Goal: Communication & Community: Ask a question

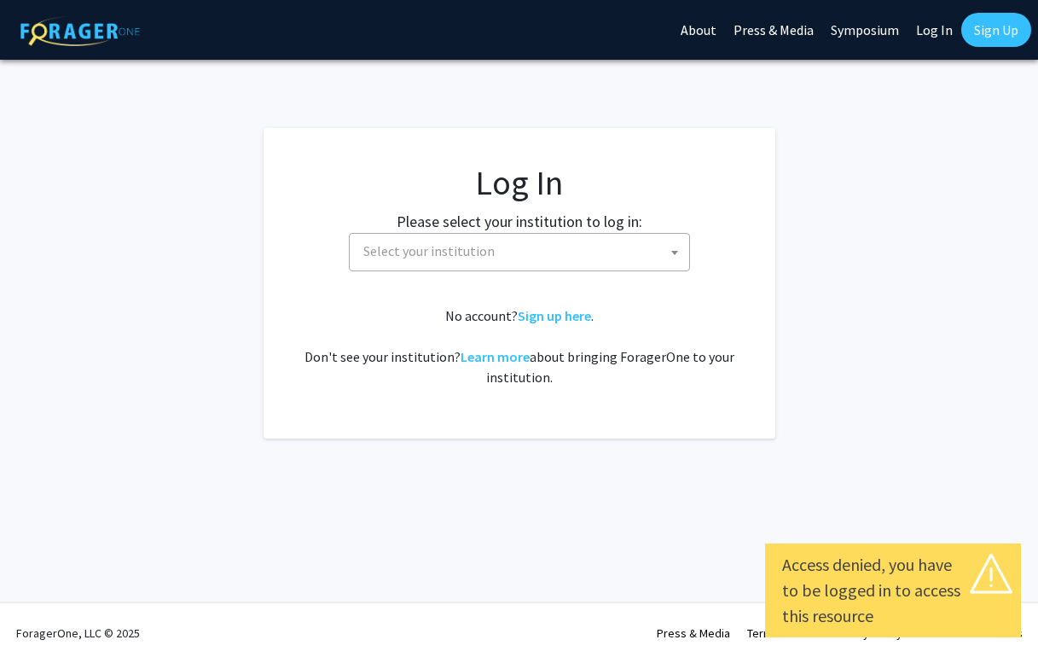
select select
click at [795, 234] on fg-login "Log In Please select your institution to log in: [GEOGRAPHIC_DATA] [GEOGRAPHIC_…" at bounding box center [519, 283] width 1038 height 310
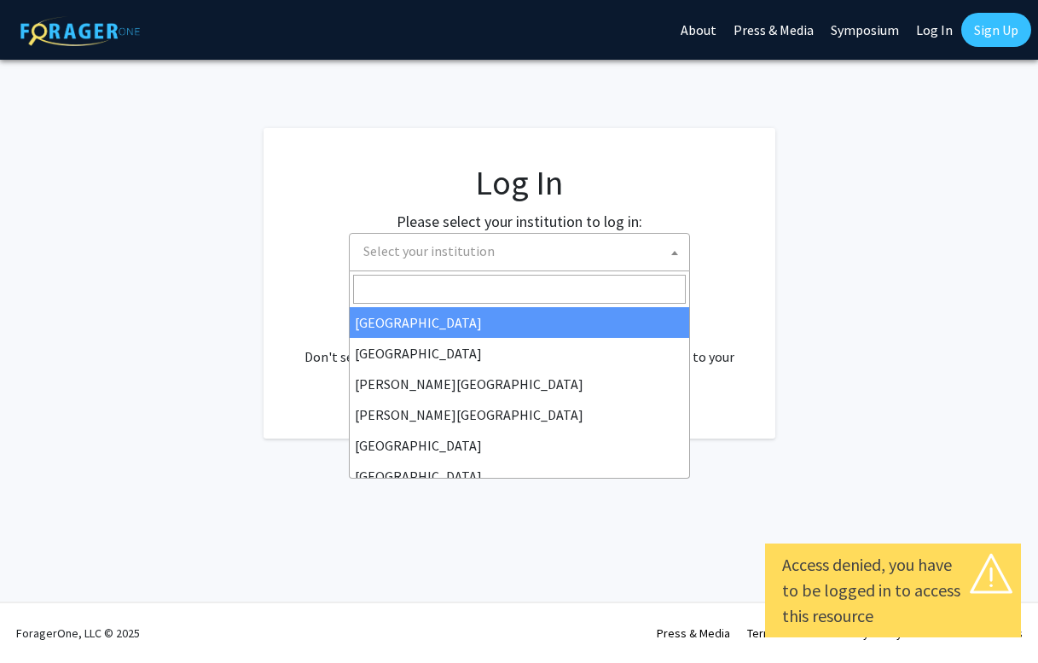
click at [467, 269] on span "Select your institution" at bounding box center [519, 252] width 341 height 38
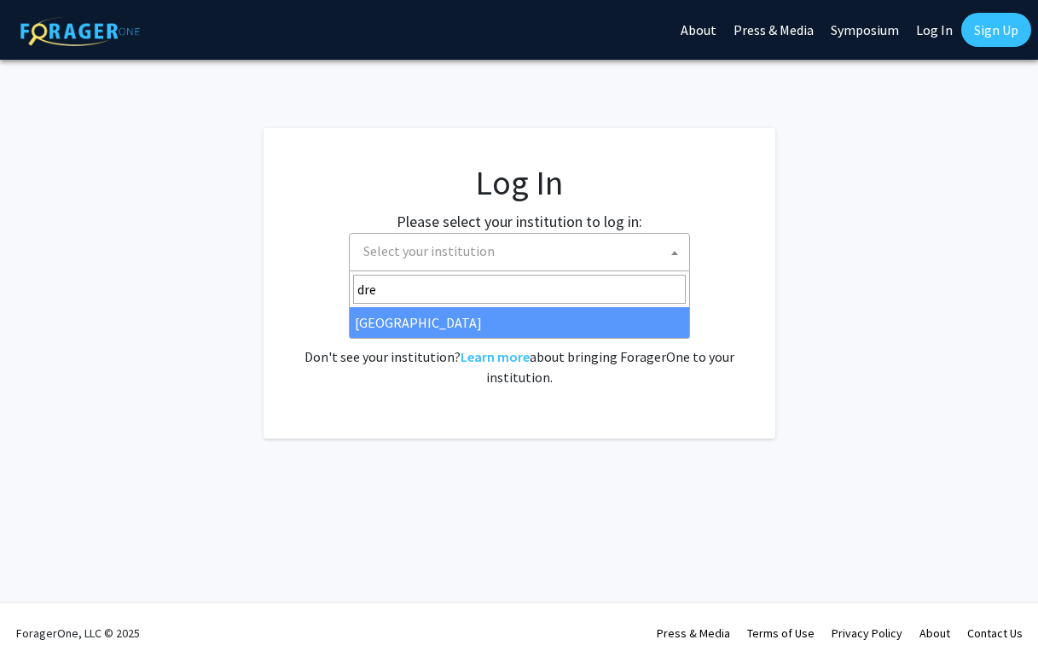
type input "dre"
select select "6"
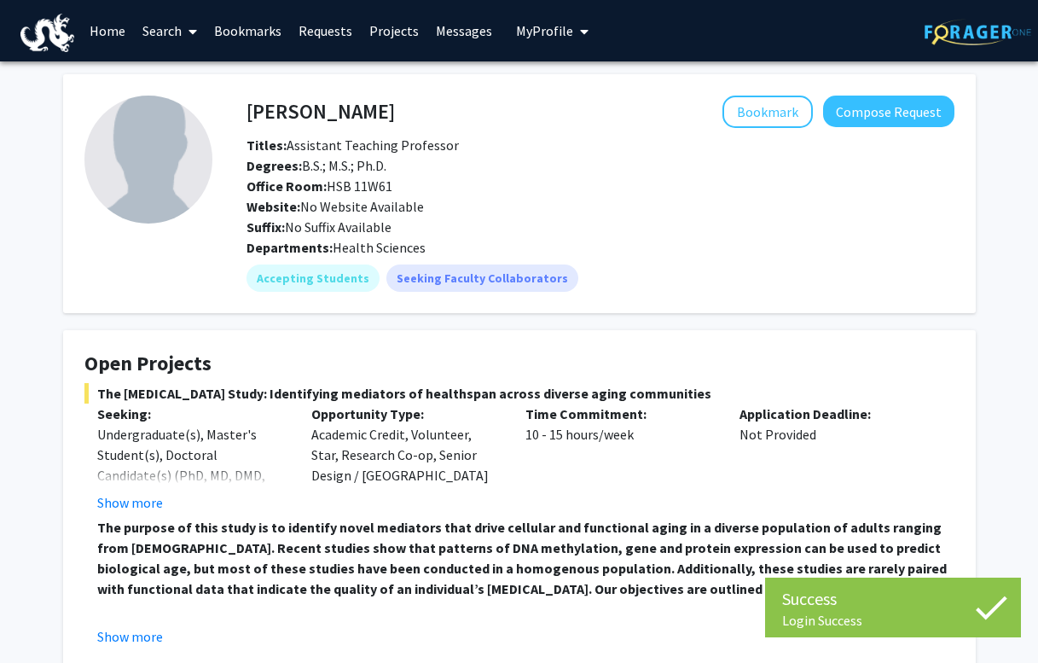
click at [119, 28] on link "Home" at bounding box center [107, 31] width 53 height 60
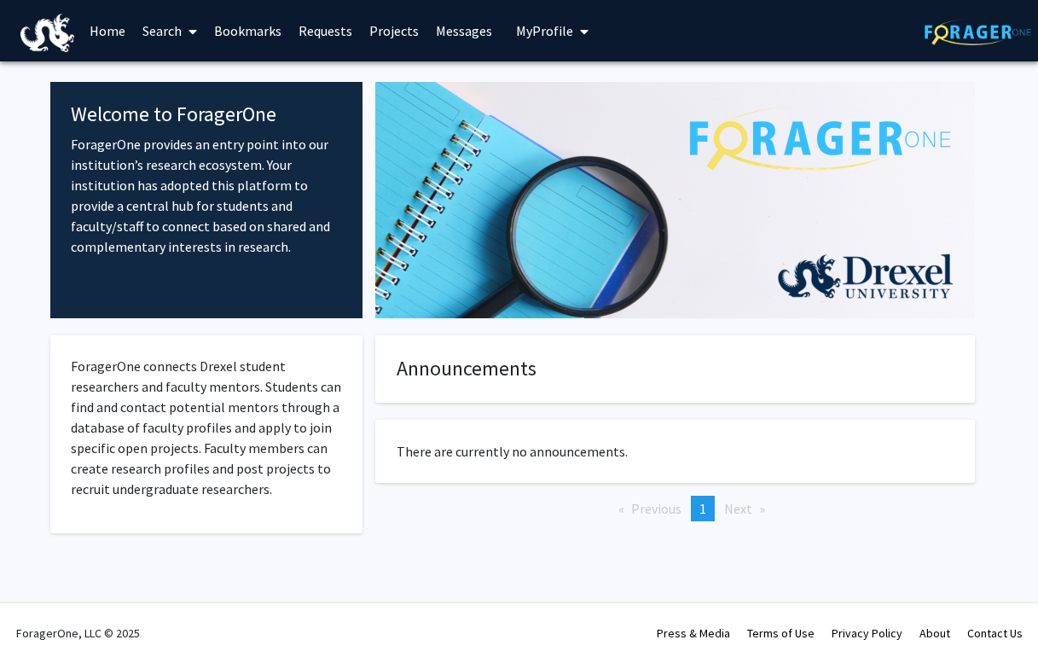
click at [106, 39] on link "Home" at bounding box center [107, 31] width 53 height 60
click at [89, 37] on link "Home" at bounding box center [107, 31] width 53 height 60
click at [48, 34] on img at bounding box center [47, 33] width 55 height 38
click at [107, 25] on link "Home" at bounding box center [107, 31] width 53 height 60
click at [176, 24] on link "Search" at bounding box center [170, 31] width 72 height 60
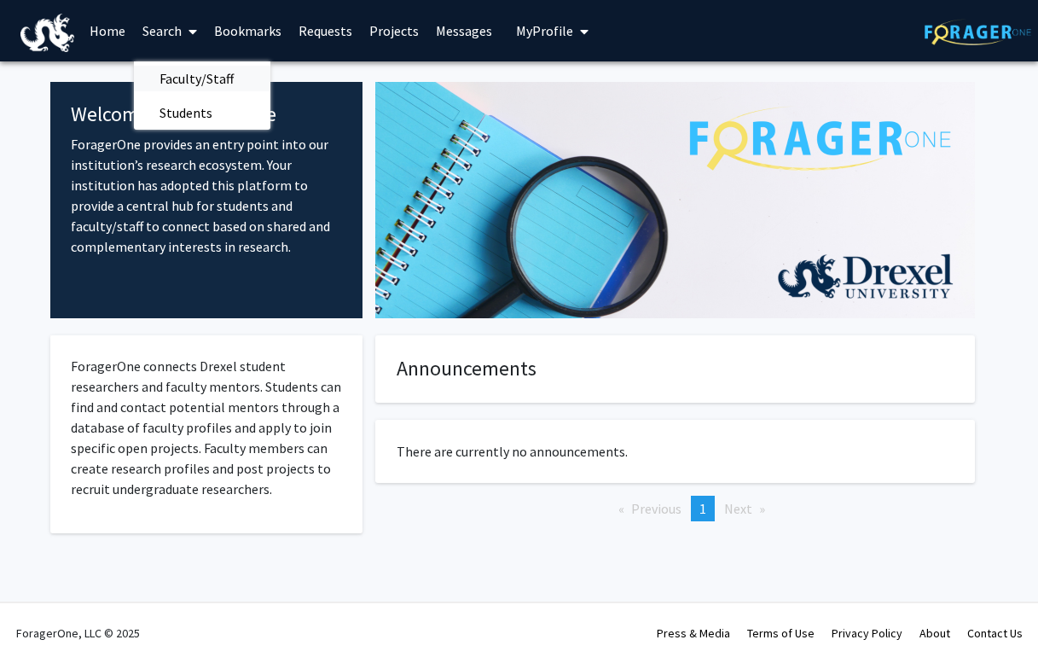
click at [174, 71] on span "Faculty/Staff" at bounding box center [196, 78] width 125 height 34
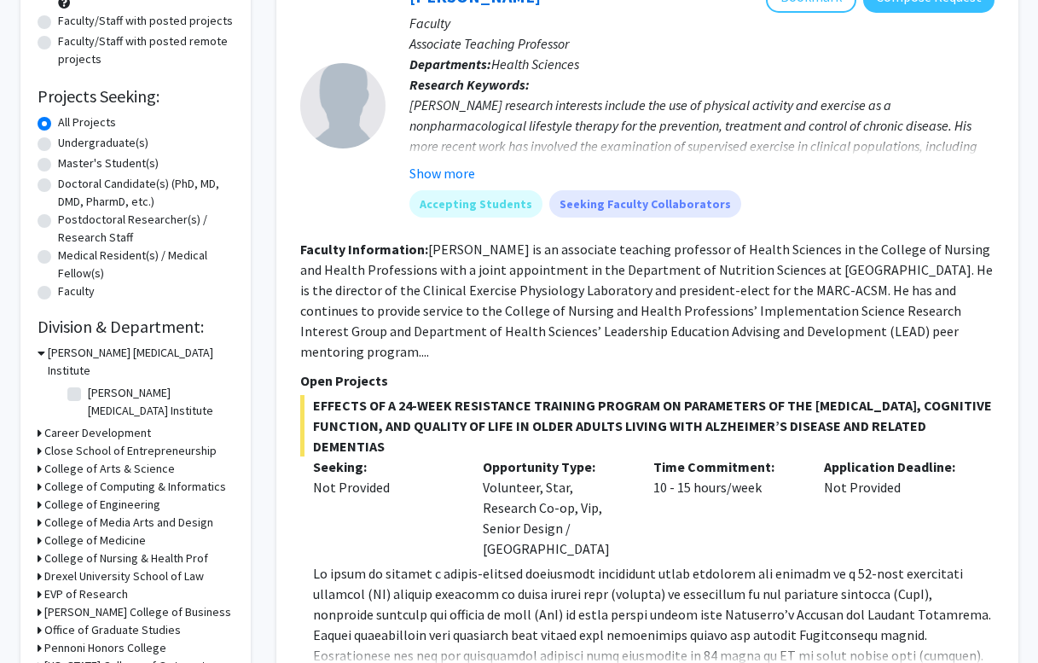
scroll to position [205, 0]
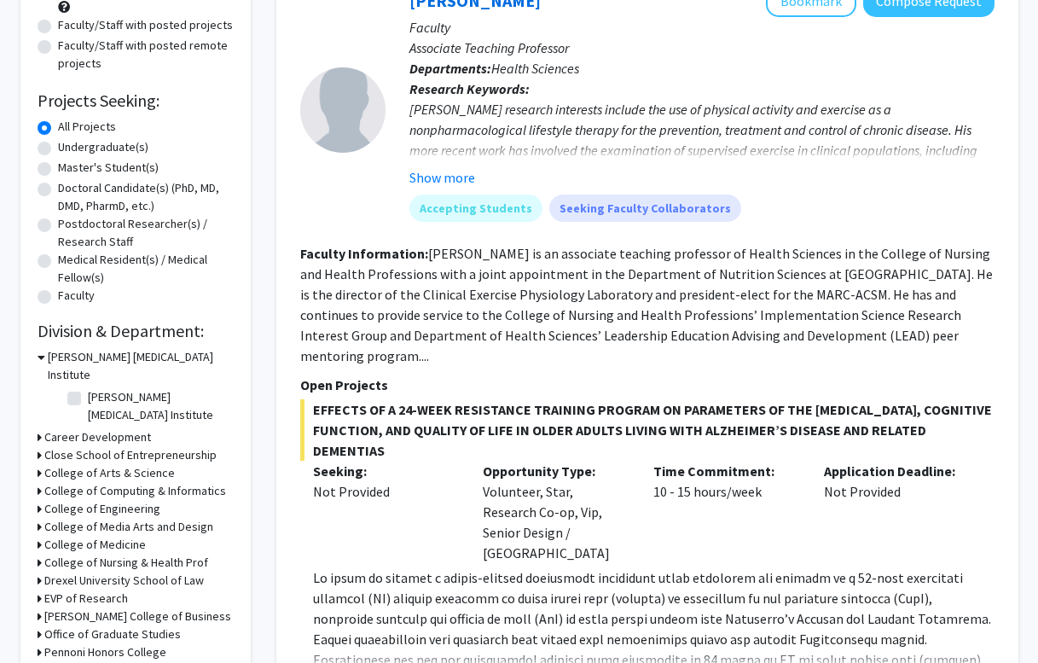
click at [43, 116] on form "Collaboration Status: Collaboration Status All Faculty/Staff Collaboration Stat…" at bounding box center [136, 120] width 196 height 374
click at [58, 125] on label "All Projects" at bounding box center [87, 127] width 58 height 18
click at [58, 125] on input "All Projects" at bounding box center [63, 123] width 11 height 11
click at [58, 148] on label "Undergraduate(s)" at bounding box center [103, 147] width 90 height 18
click at [58, 148] on input "Undergraduate(s)" at bounding box center [63, 143] width 11 height 11
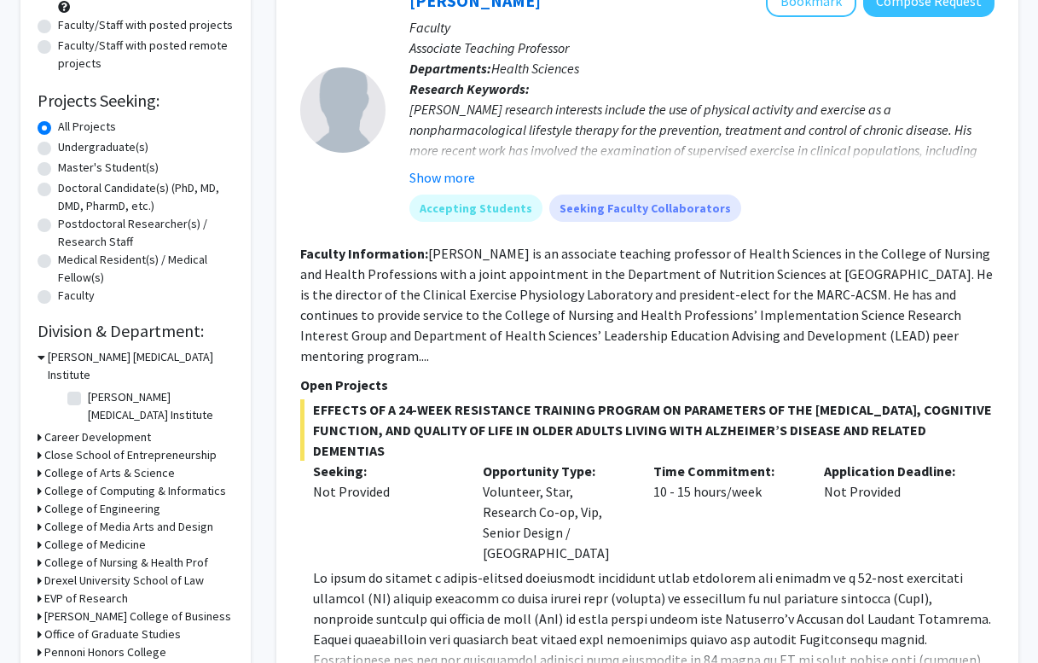
radio input "true"
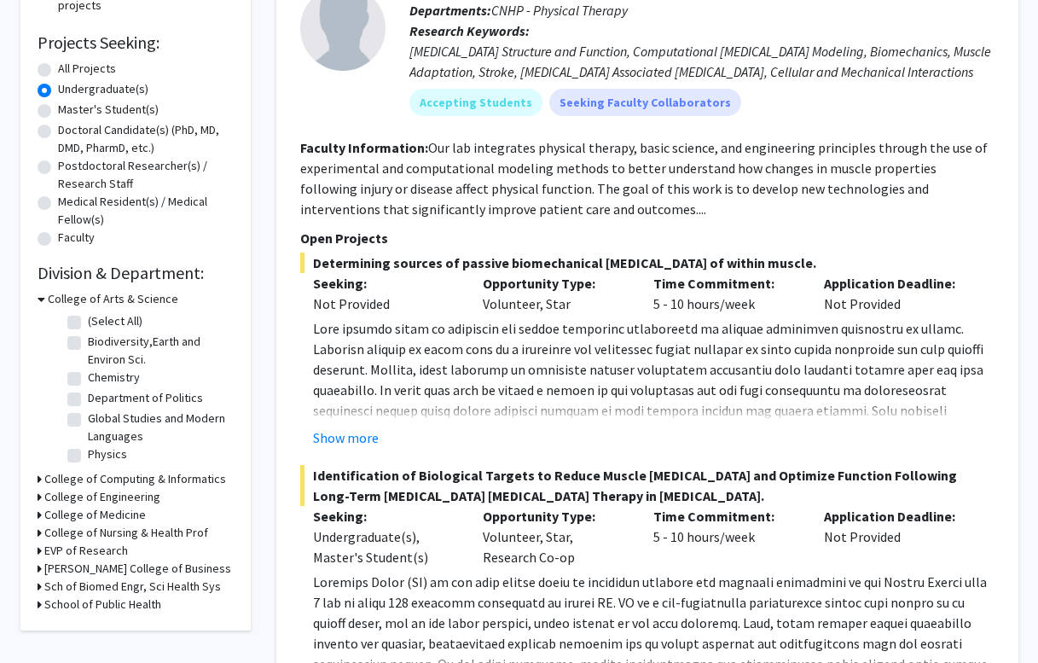
scroll to position [243, 0]
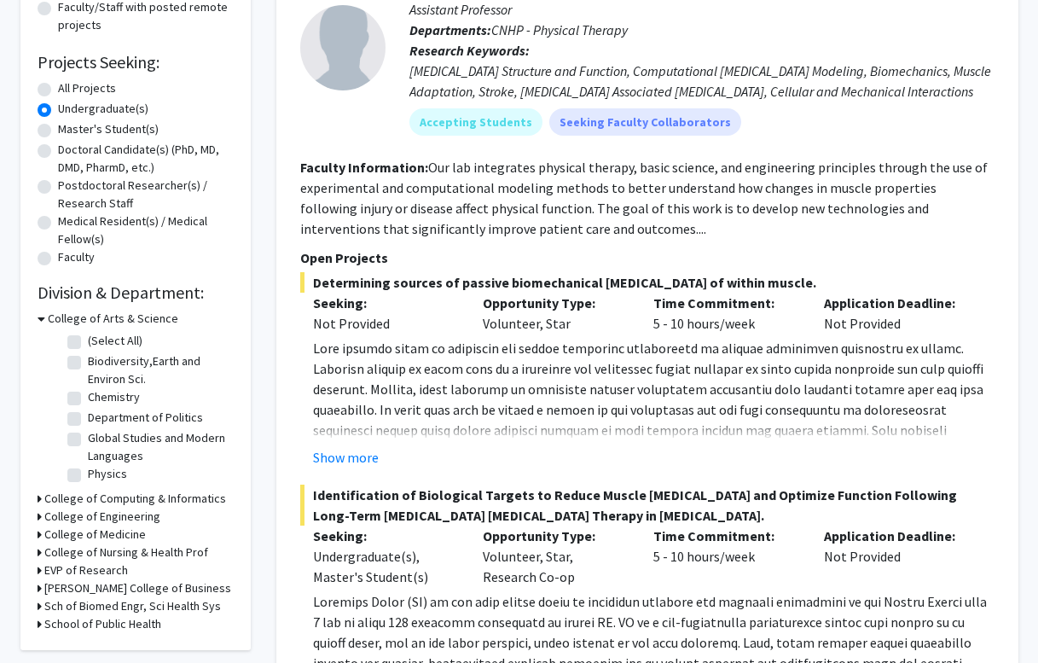
click at [48, 321] on h3 "College of Arts & Science" at bounding box center [113, 319] width 130 height 18
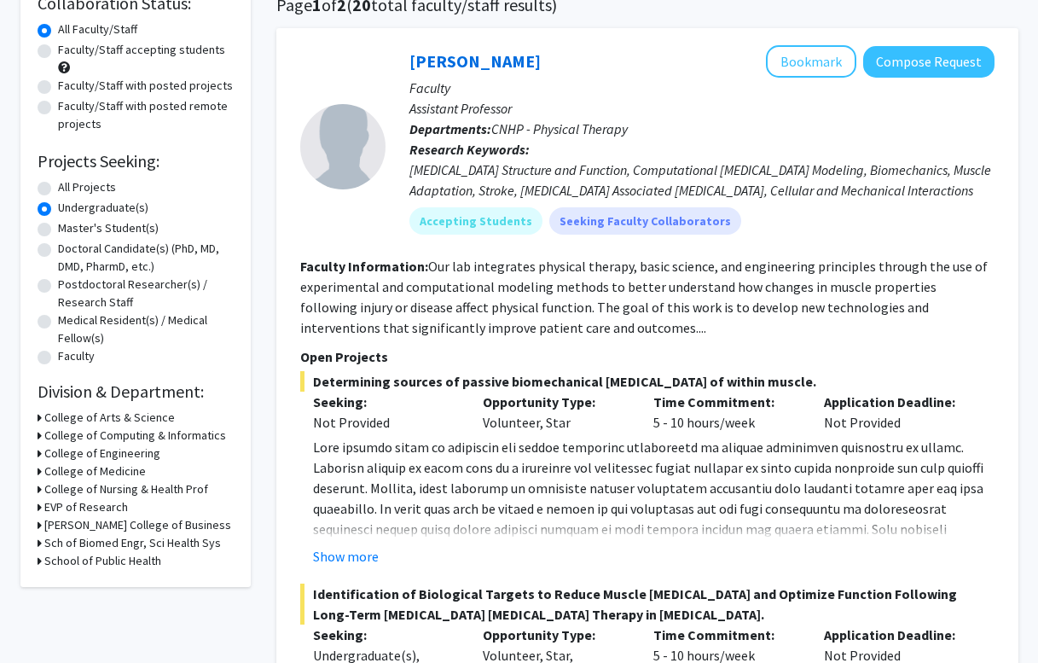
scroll to position [15, 0]
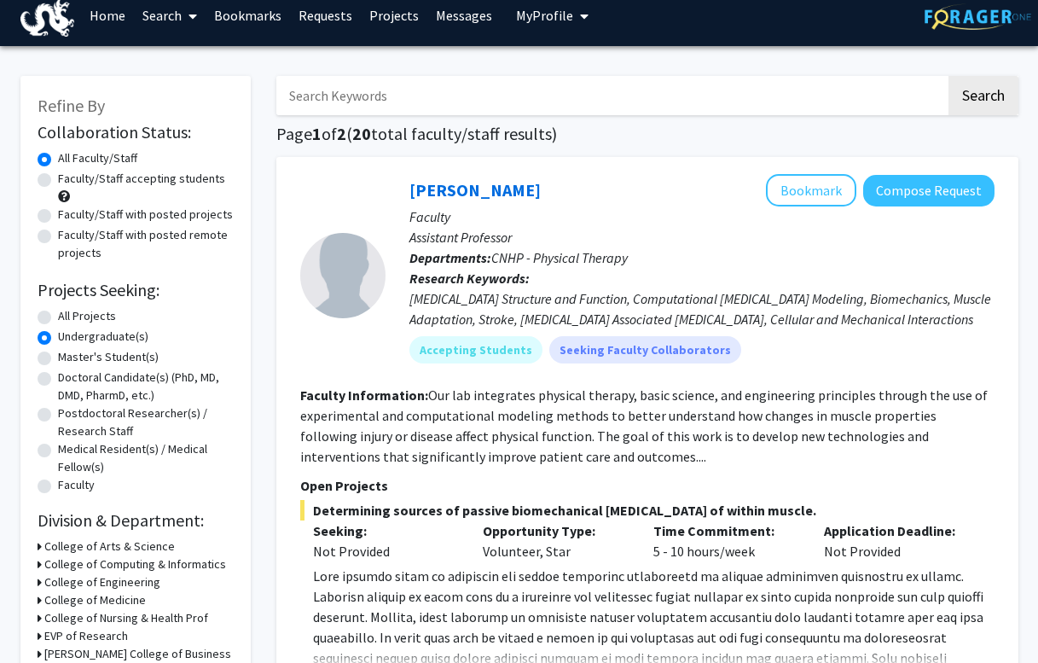
click at [58, 180] on label "Faculty/Staff accepting students" at bounding box center [141, 179] width 167 height 18
click at [58, 180] on input "Faculty/Staff accepting students" at bounding box center [63, 175] width 11 height 11
radio input "true"
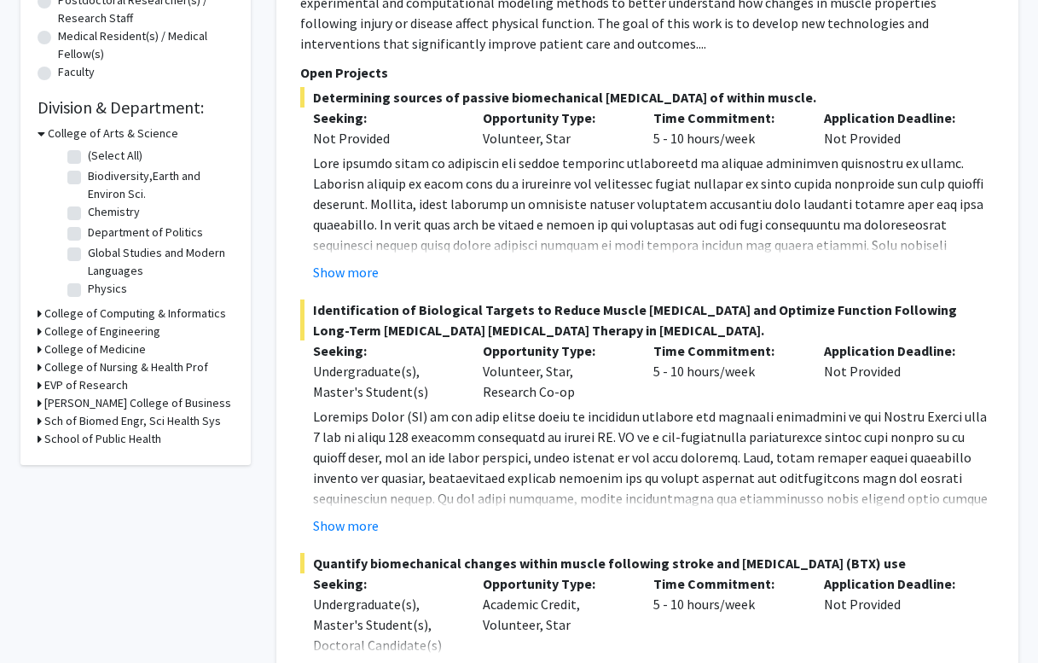
scroll to position [428, 0]
click at [352, 525] on button "Show more" at bounding box center [346, 525] width 66 height 20
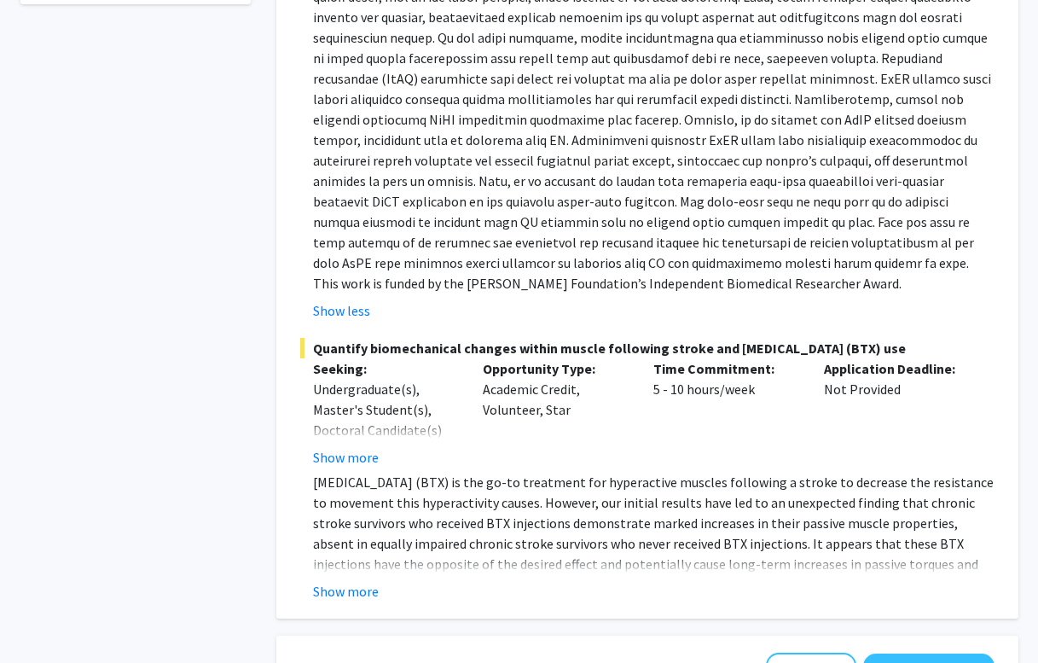
scroll to position [0, 0]
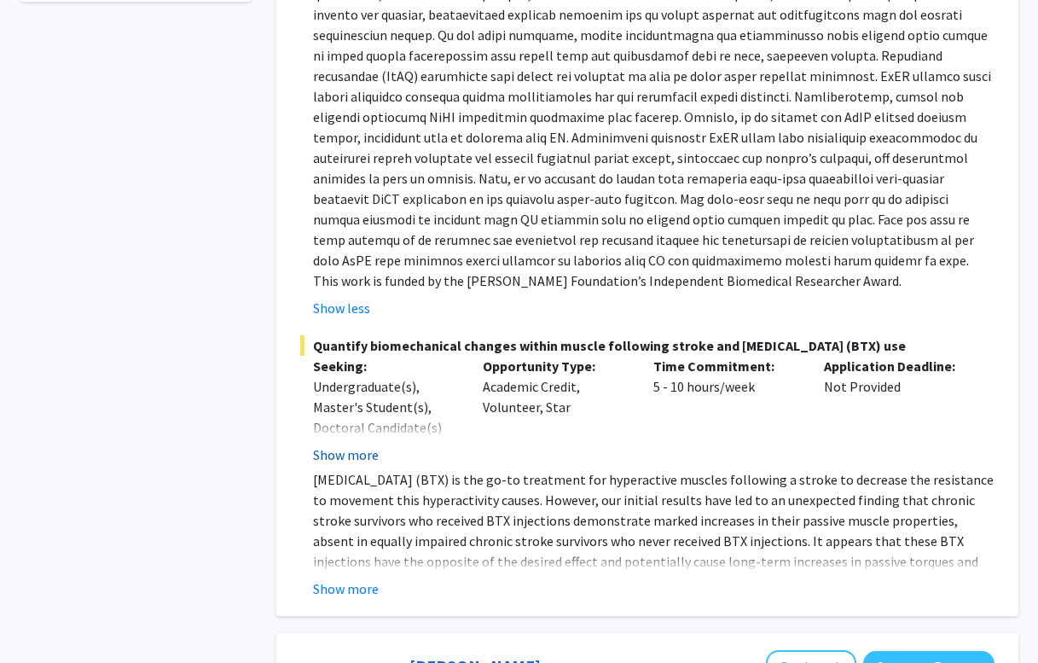
click at [344, 461] on button "Show more" at bounding box center [346, 454] width 66 height 20
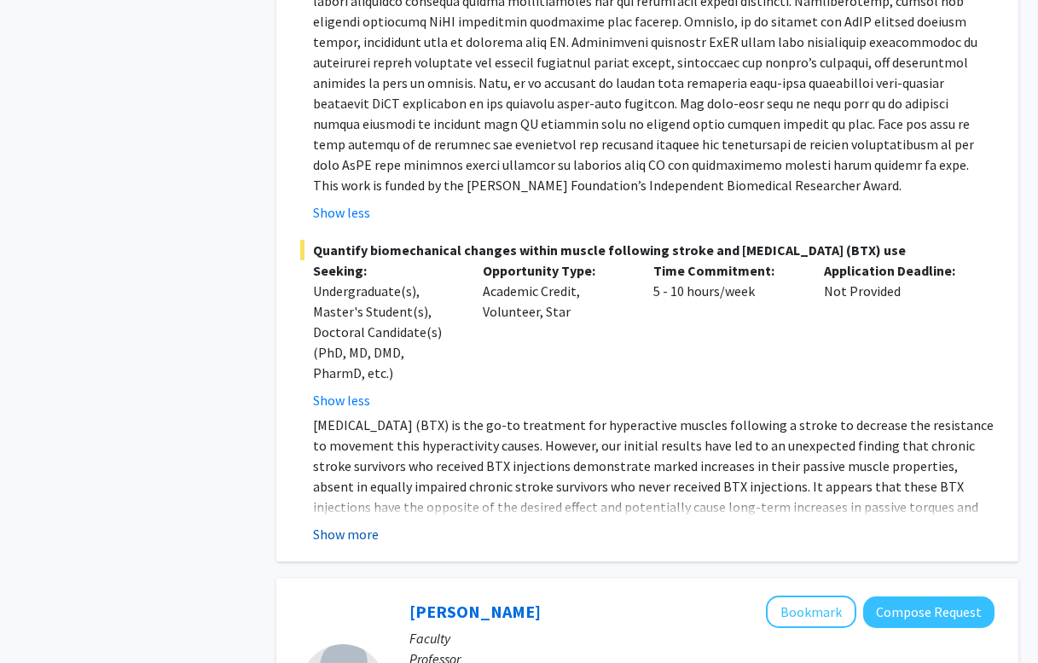
click at [345, 535] on button "Show more" at bounding box center [346, 534] width 66 height 20
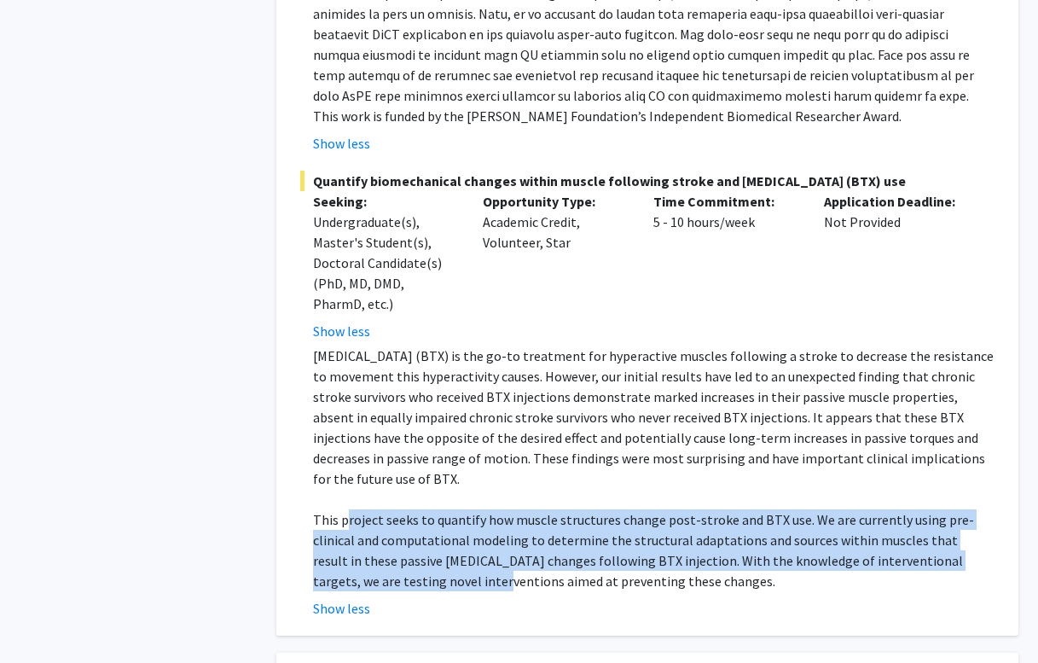
drag, startPoint x: 345, startPoint y: 508, endPoint x: 368, endPoint y: 559, distance: 56.1
click at [368, 559] on p "This project seeks to quantify how muscle structures change post-stroke and BTX…" at bounding box center [653, 550] width 681 height 82
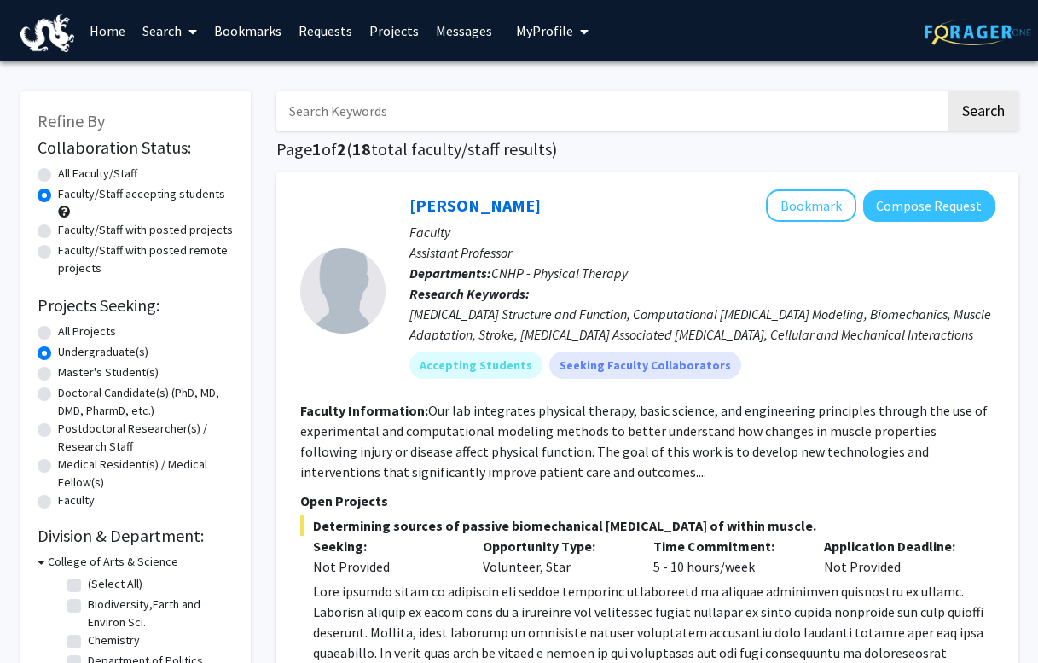
scroll to position [1139, 0]
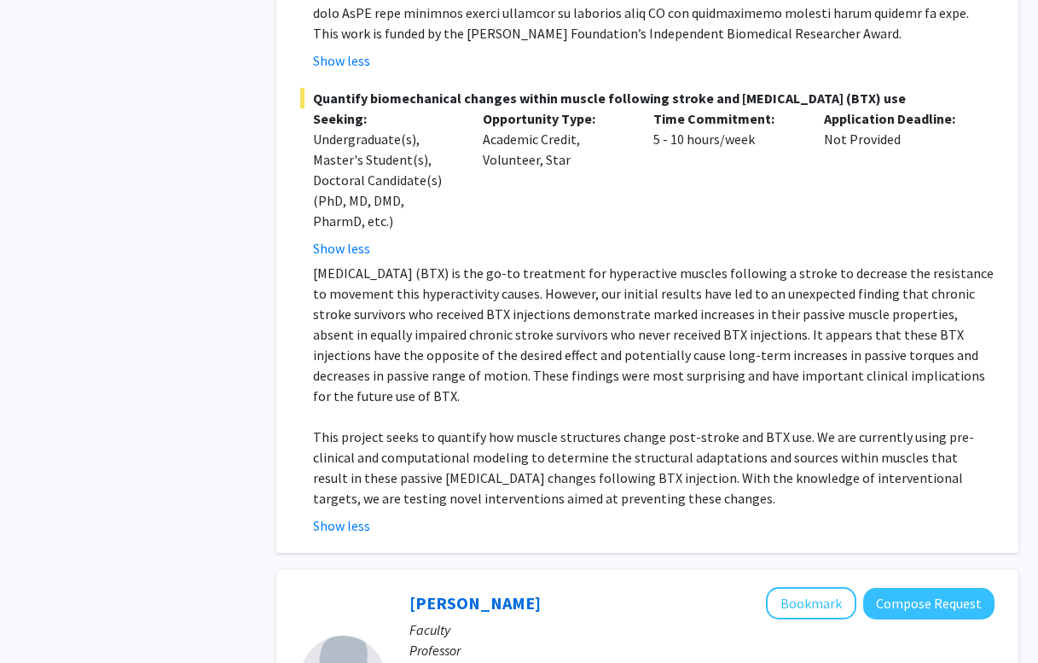
click at [443, 477] on p "This project seeks to quantify how muscle structures change post-stroke and BTX…" at bounding box center [653, 467] width 681 height 82
click at [329, 515] on button "Show less" at bounding box center [341, 525] width 57 height 20
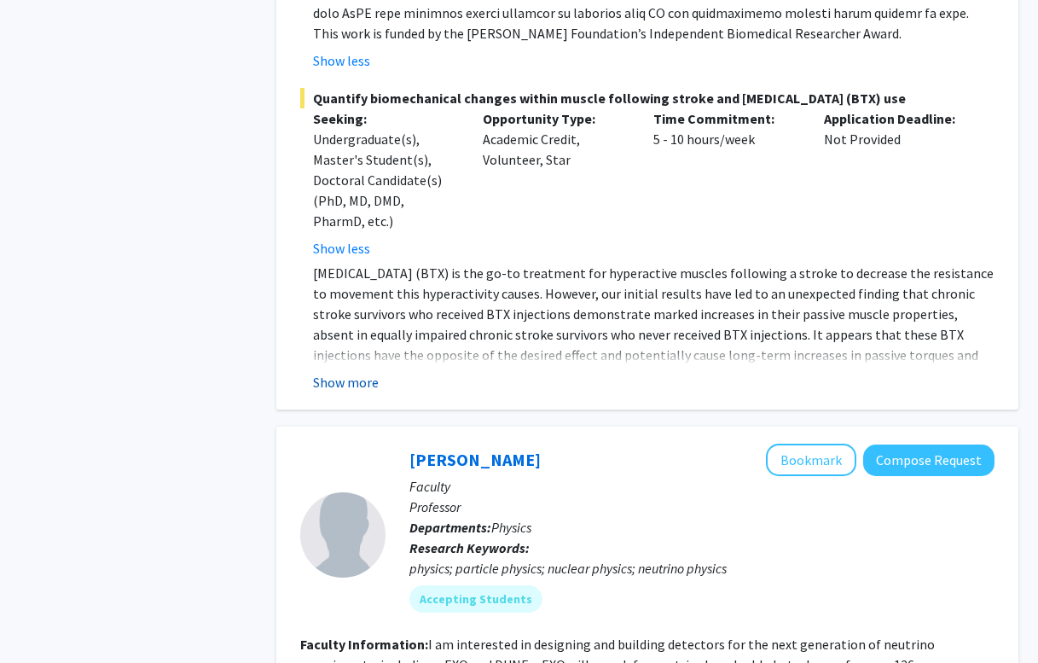
click at [341, 380] on button "Show more" at bounding box center [346, 382] width 66 height 20
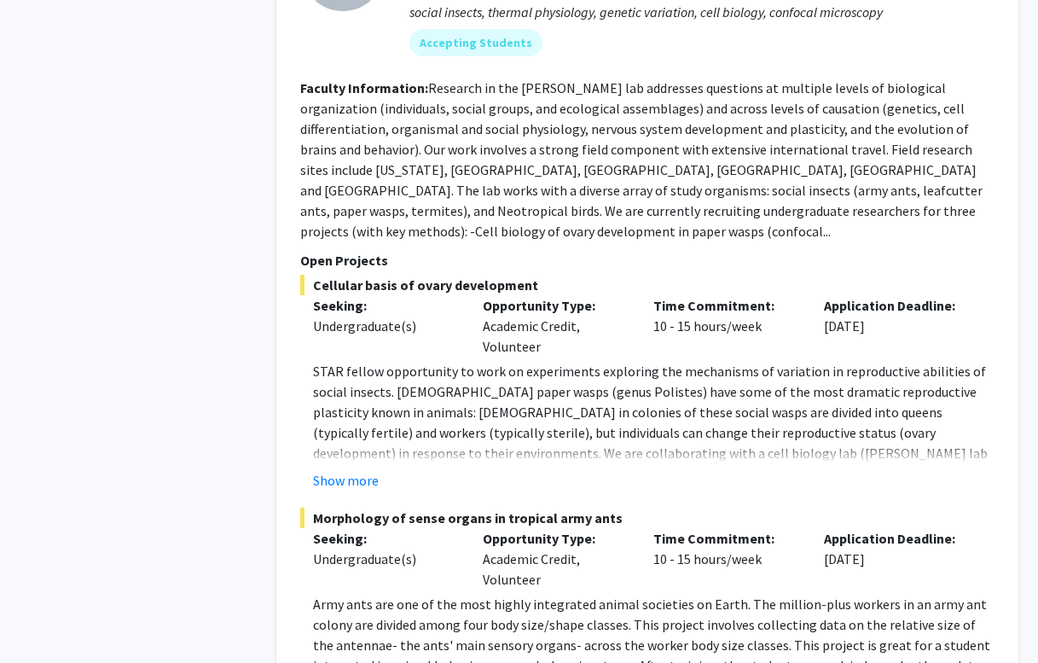
scroll to position [2364, 0]
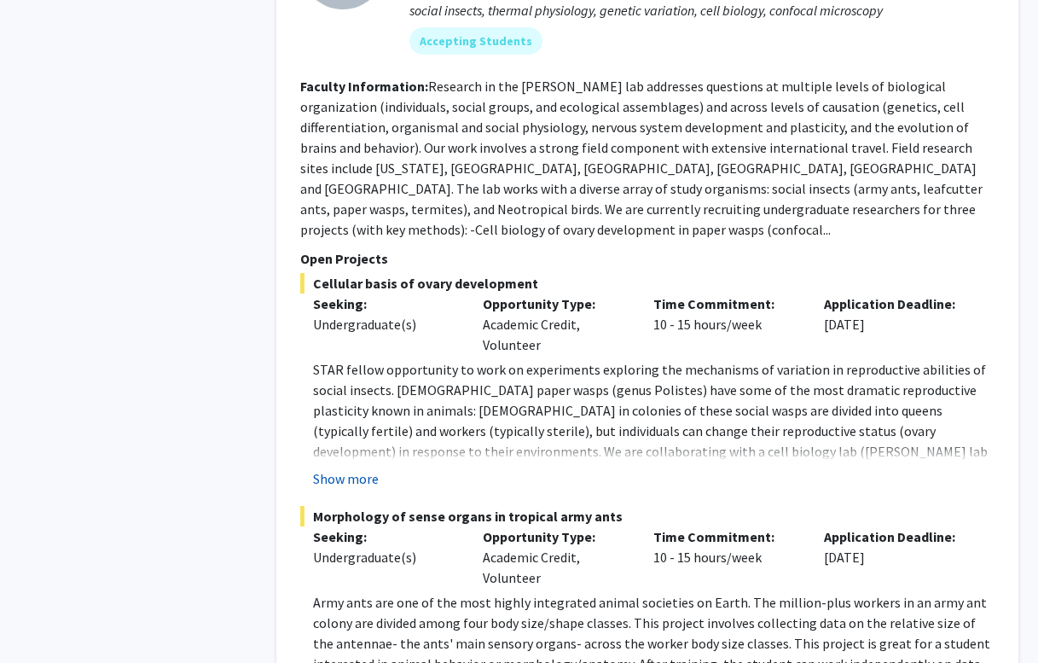
click at [346, 468] on button "Show more" at bounding box center [346, 478] width 66 height 20
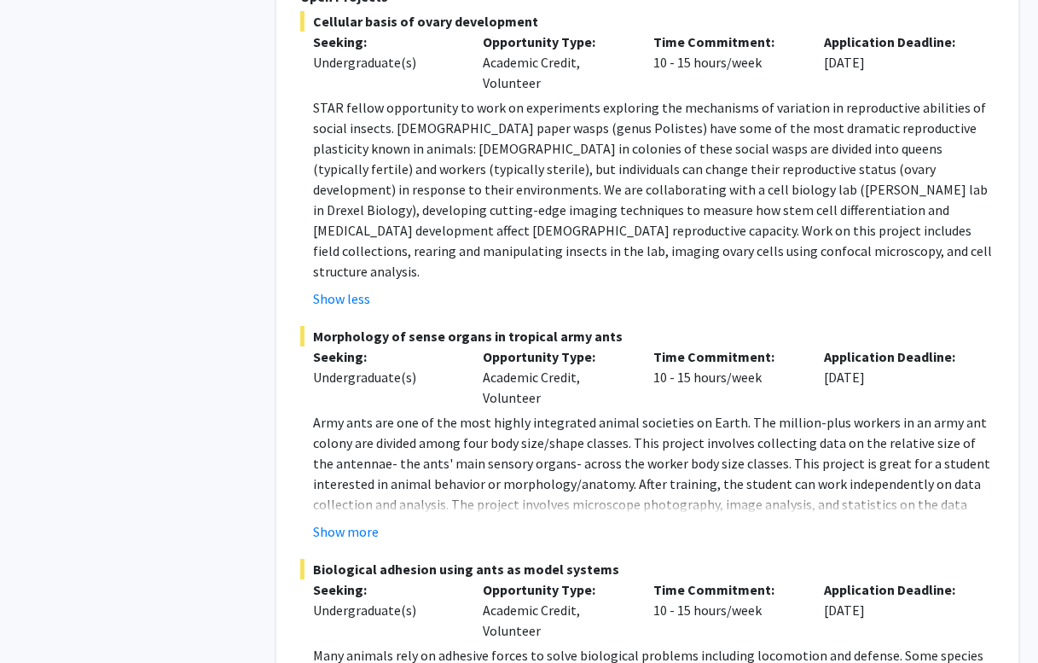
scroll to position [2627, 0]
click at [332, 520] on button "Show more" at bounding box center [346, 530] width 66 height 20
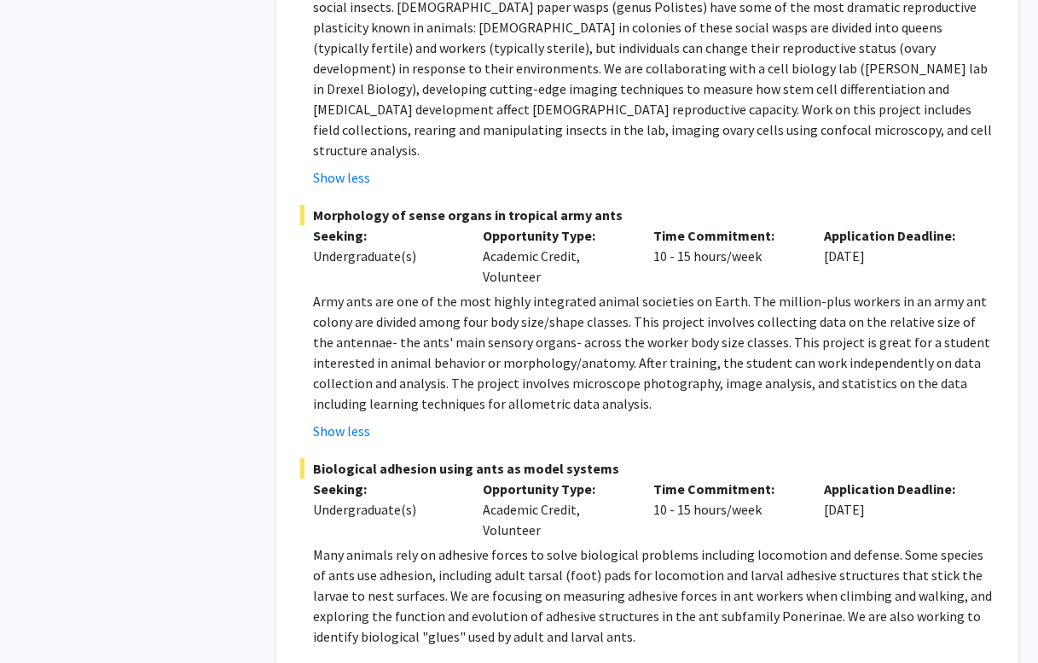
scroll to position [2745, 0]
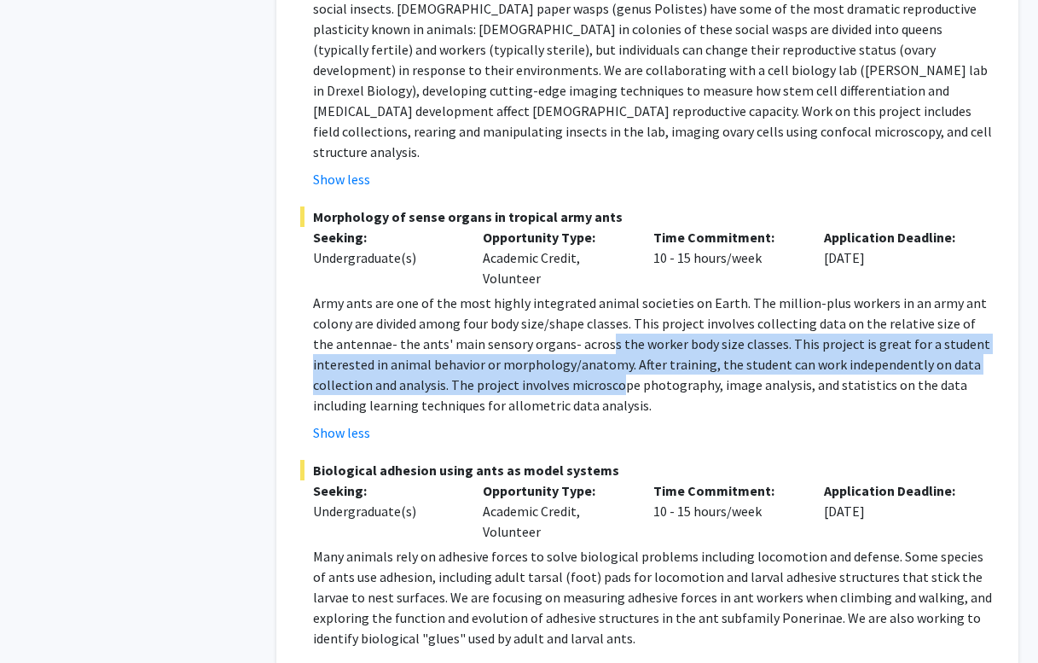
drag, startPoint x: 584, startPoint y: 288, endPoint x: 616, endPoint y: 323, distance: 47.1
click at [616, 323] on p "Army ants are one of the most highly integrated animal societies on Earth. The …" at bounding box center [653, 354] width 681 height 123
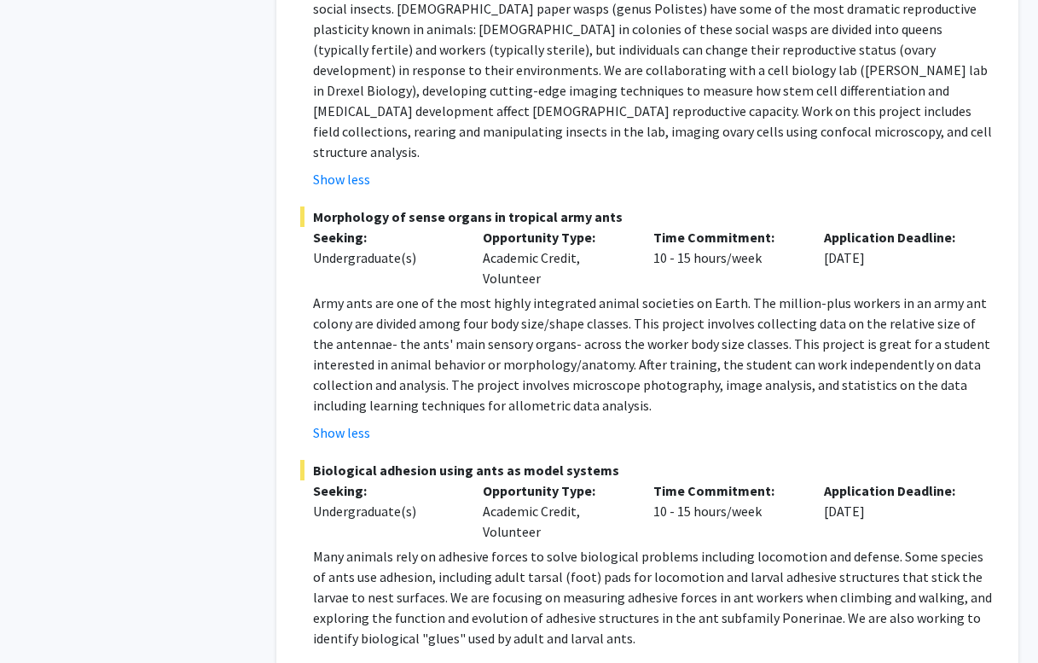
click at [789, 293] on p "Army ants are one of the most highly integrated animal societies on Earth. The …" at bounding box center [653, 354] width 681 height 123
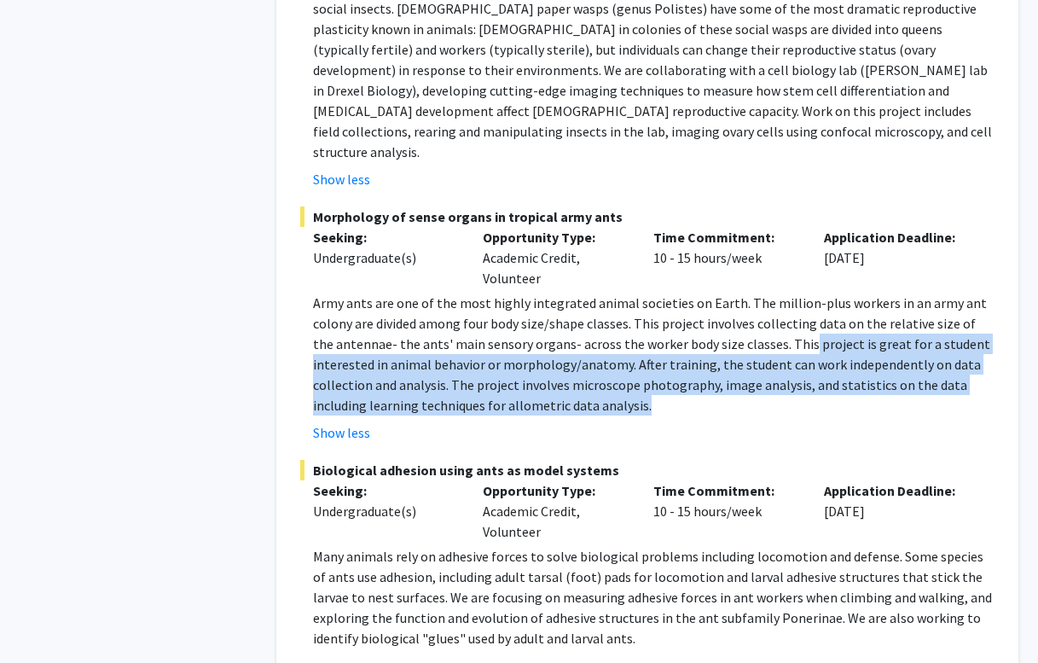
drag, startPoint x: 780, startPoint y: 292, endPoint x: 795, endPoint y: 338, distance: 48.3
click at [795, 338] on p "Army ants are one of the most highly integrated animal societies on Earth. The …" at bounding box center [653, 354] width 681 height 123
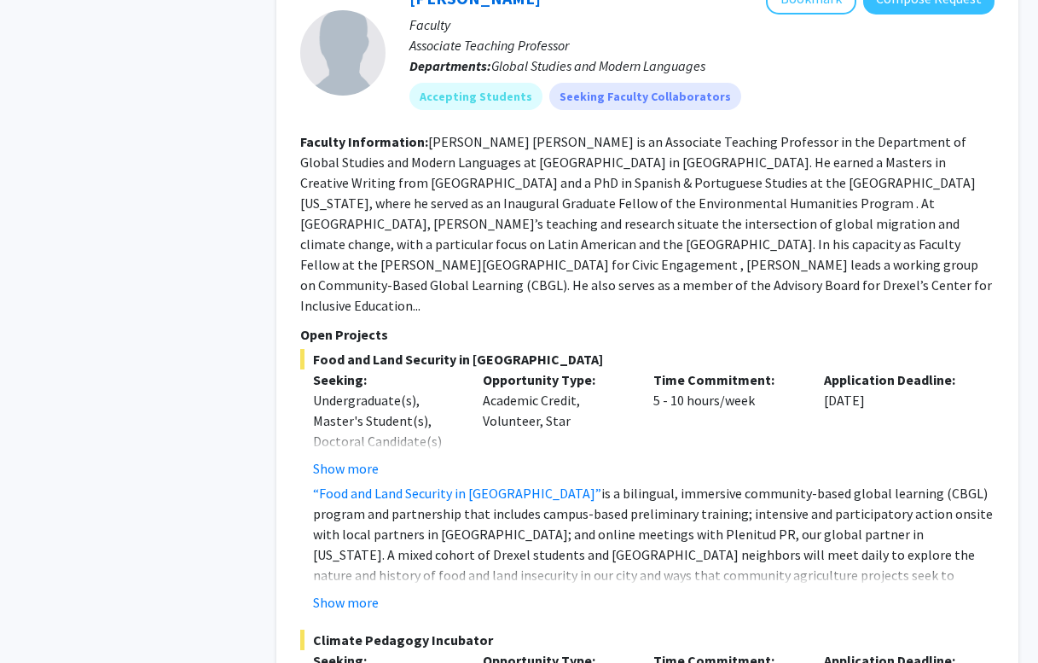
scroll to position [6037, 0]
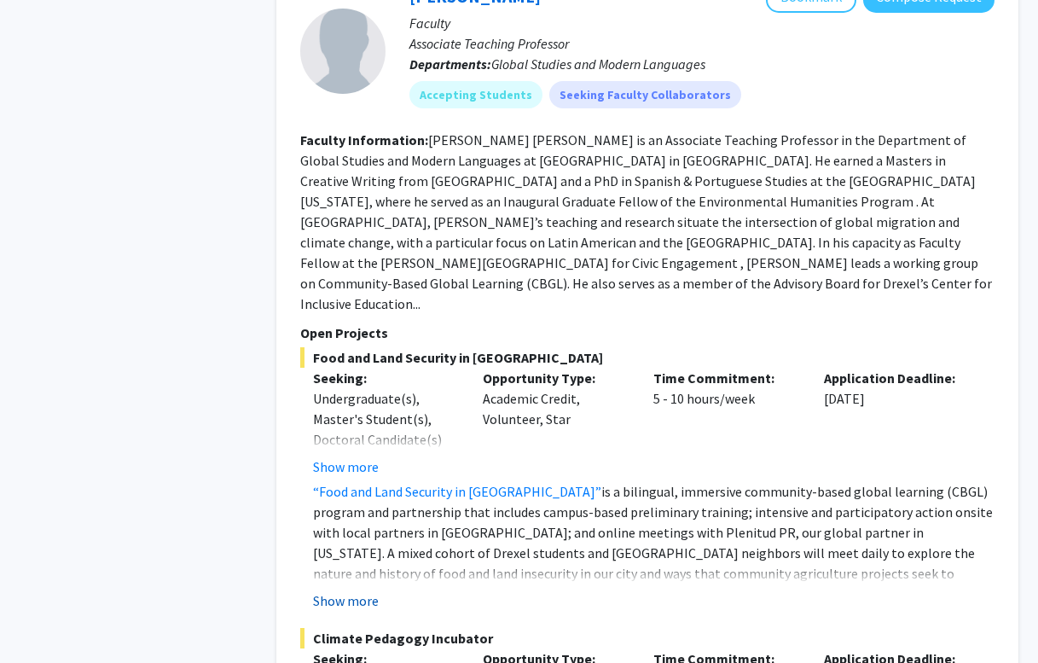
click at [354, 590] on button "Show more" at bounding box center [346, 600] width 66 height 20
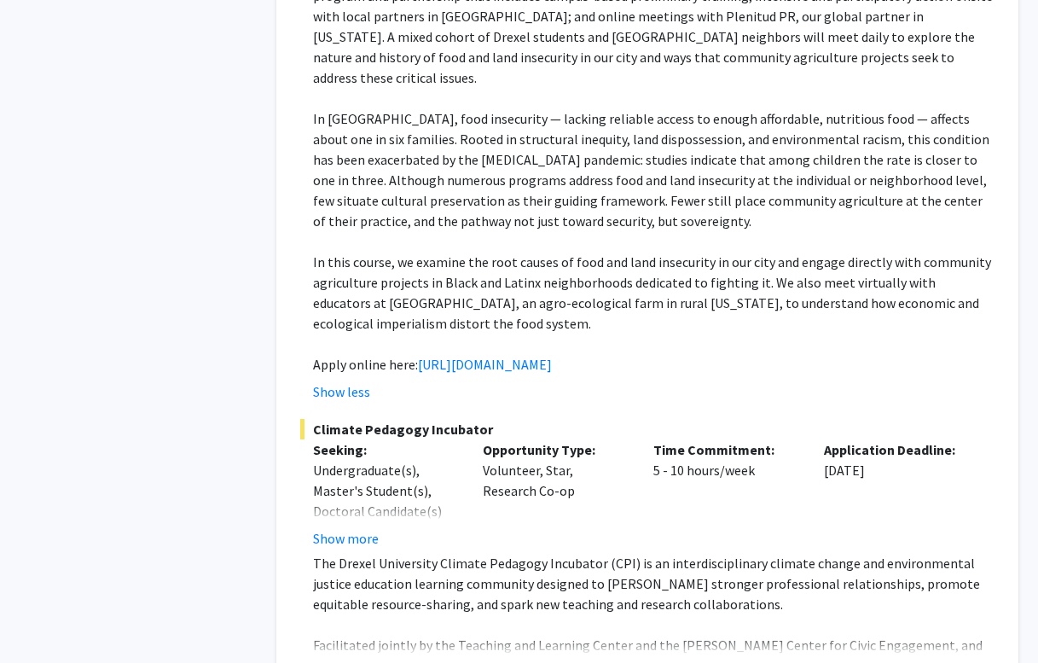
scroll to position [6555, 0]
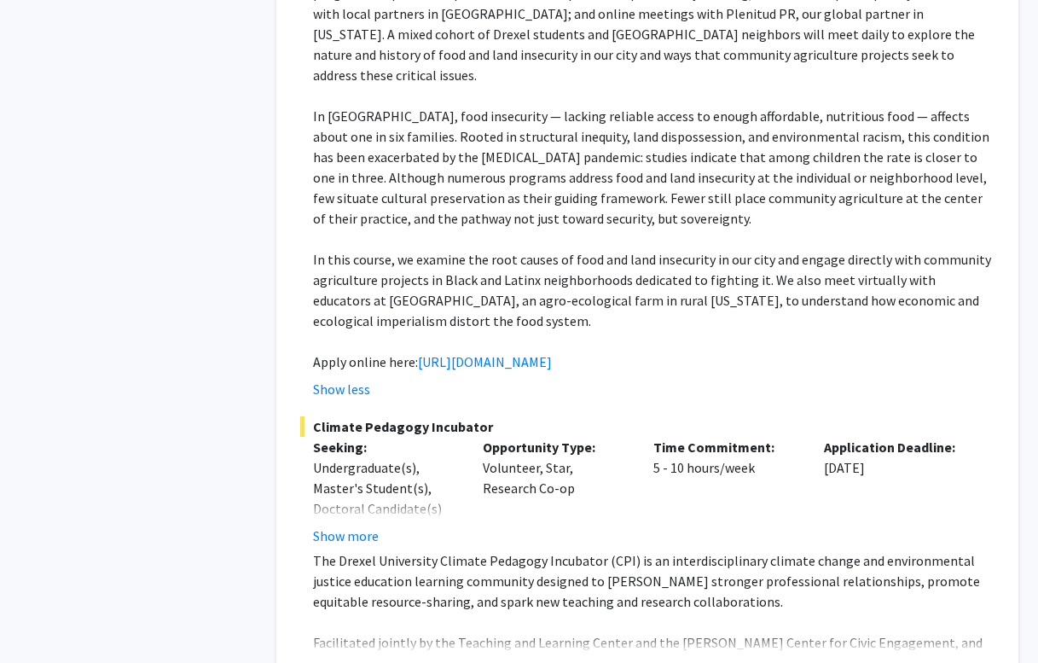
click at [362, 659] on button "Show more" at bounding box center [346, 669] width 66 height 20
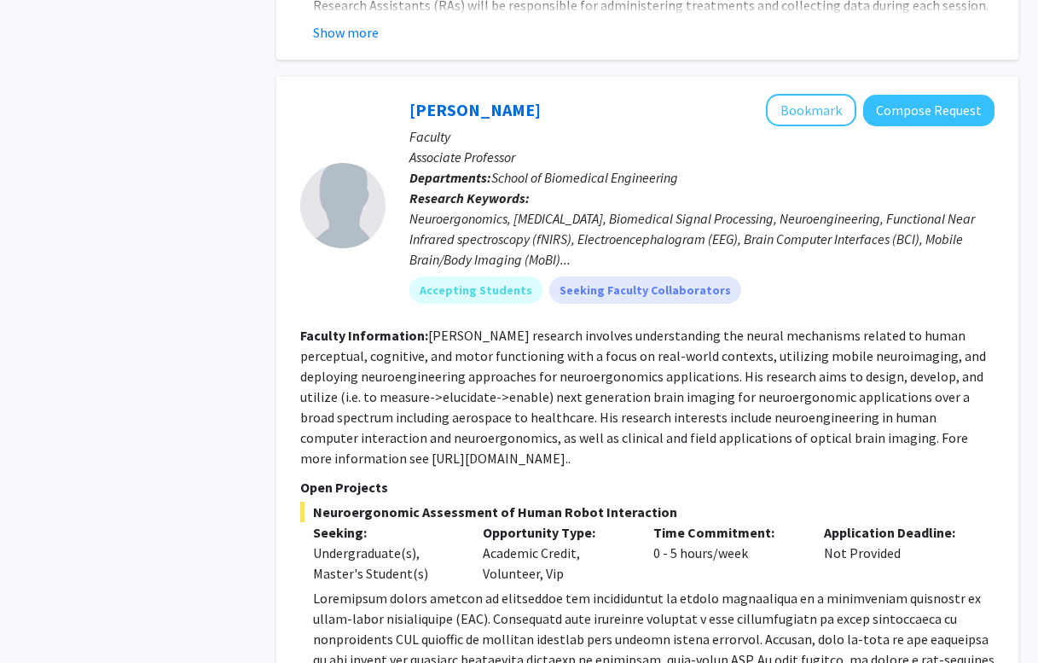
scroll to position [8071, 0]
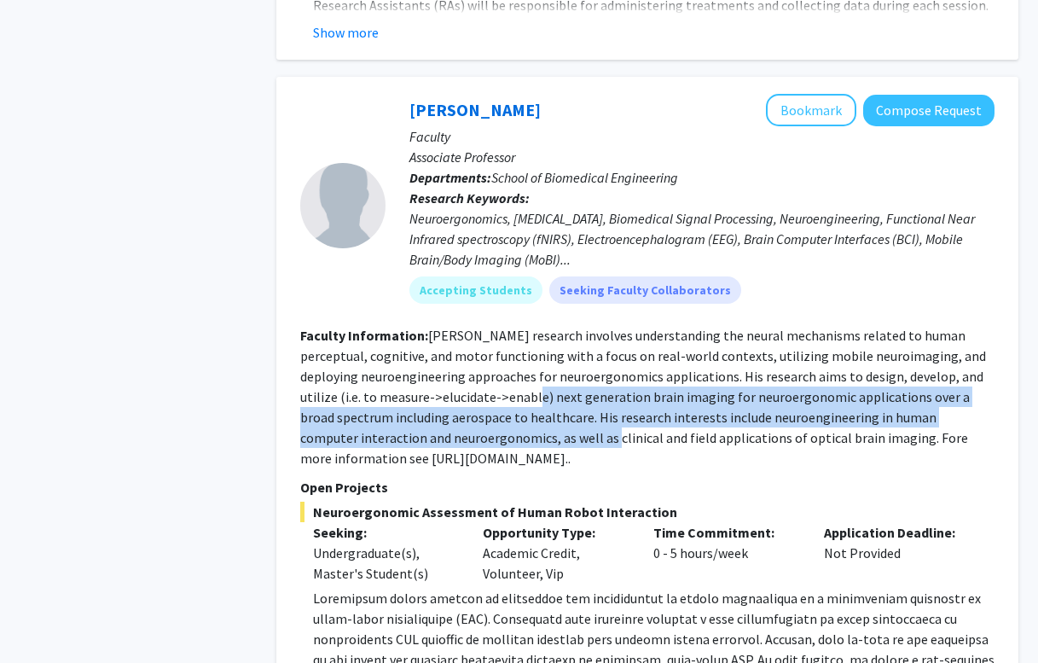
drag, startPoint x: 472, startPoint y: 257, endPoint x: 476, endPoint y: 305, distance: 48.7
click at [476, 327] on fg-read-more "[PERSON_NAME] research involves understanding the neural mechanisms related to …" at bounding box center [643, 397] width 686 height 140
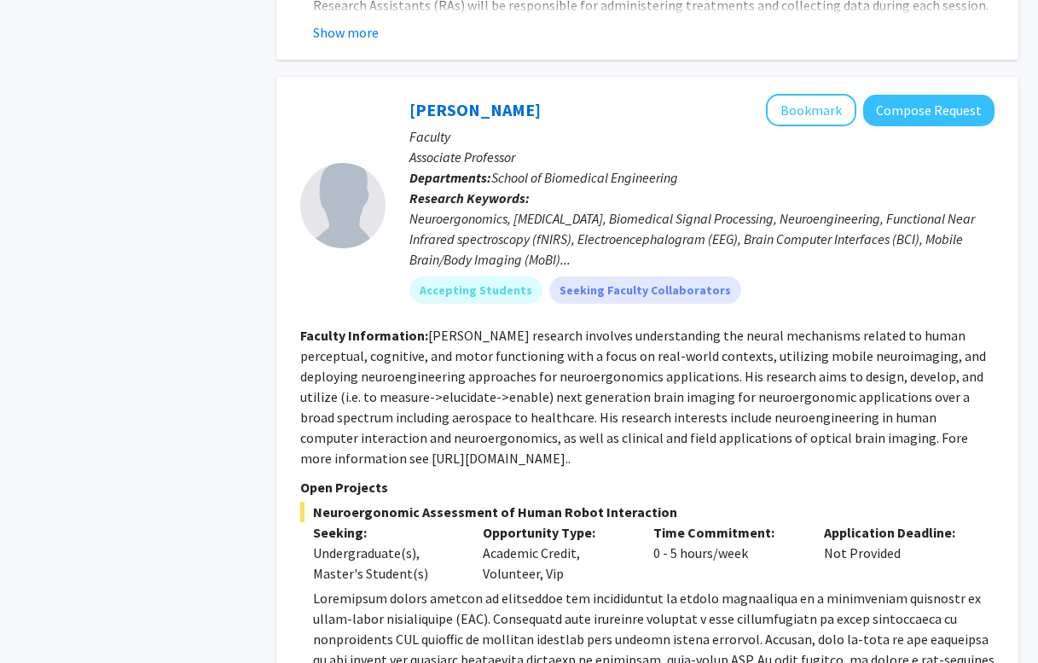
click at [428, 333] on section "Faculty Information: [PERSON_NAME] research involves understanding the neural m…" at bounding box center [647, 396] width 694 height 143
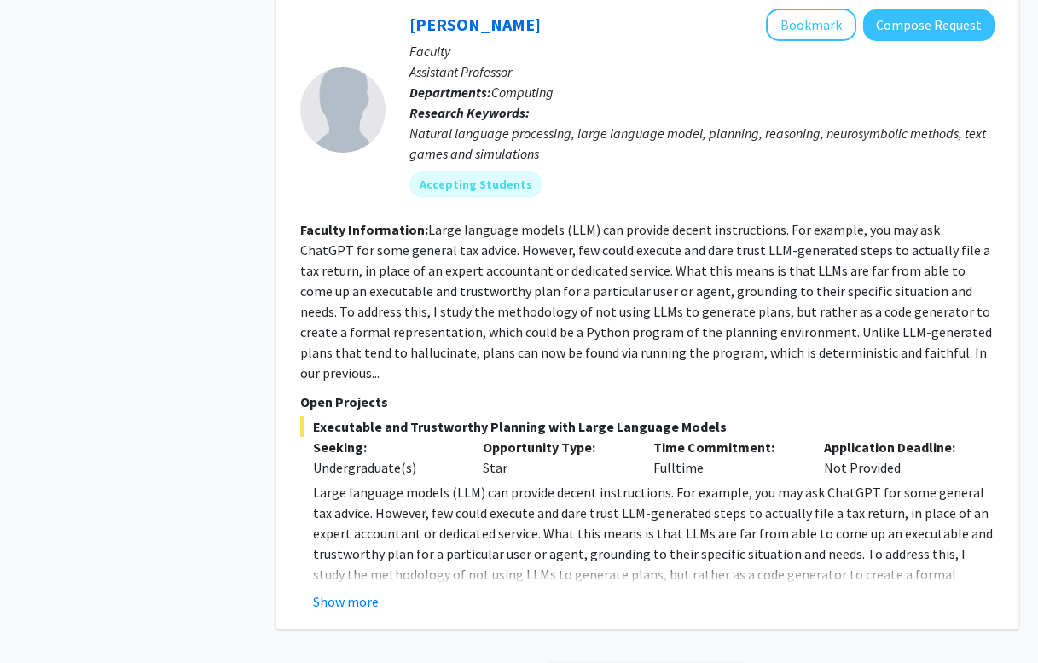
scroll to position [8974, 0]
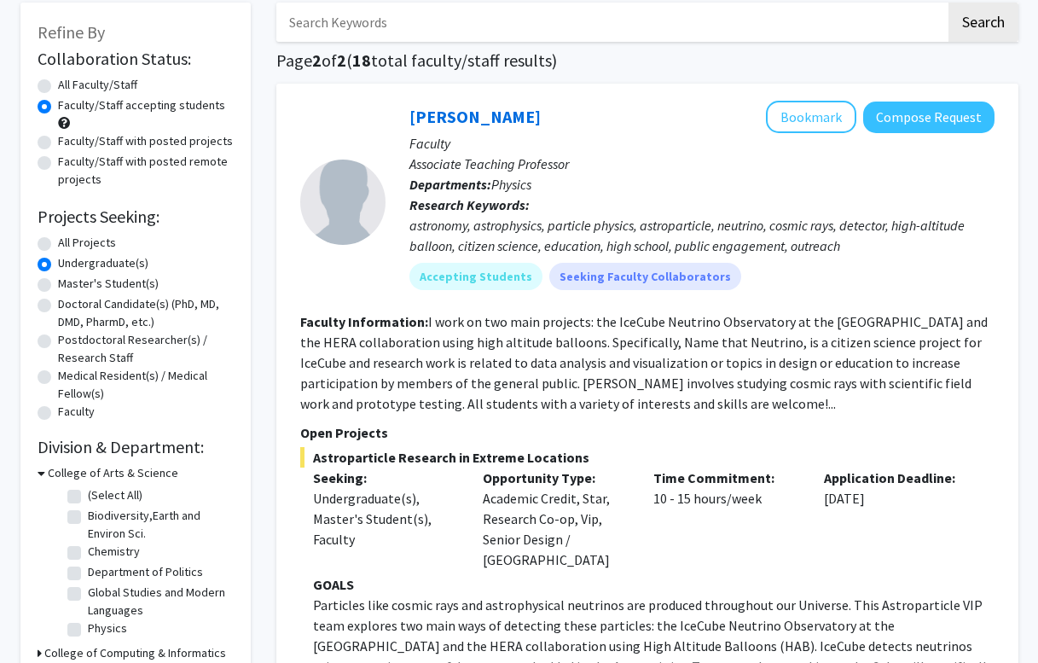
scroll to position [89, 0]
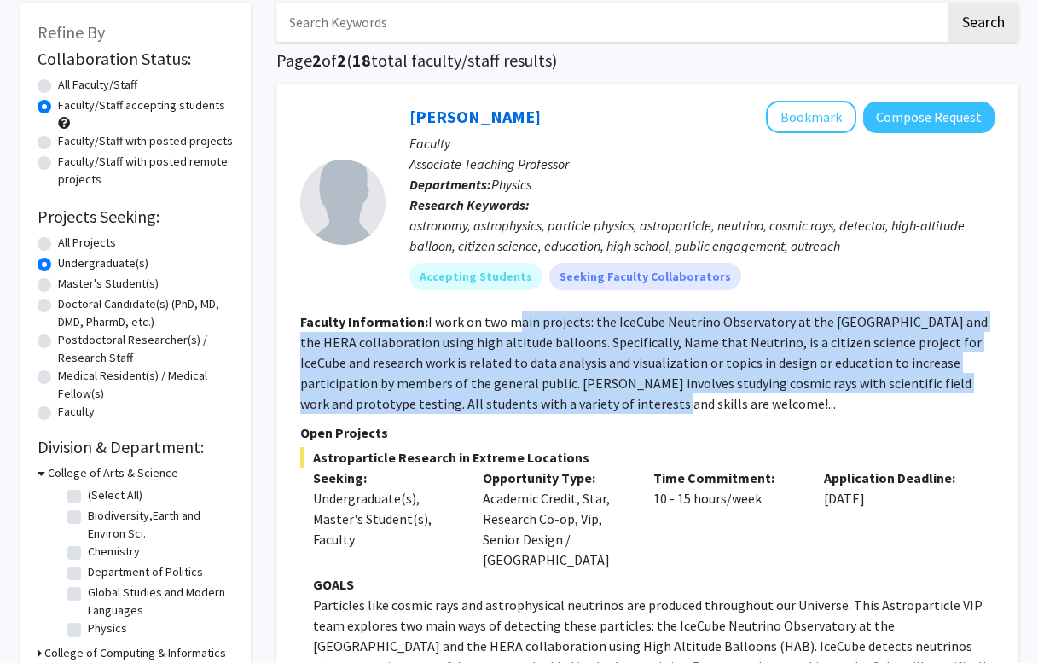
drag, startPoint x: 512, startPoint y: 330, endPoint x: 599, endPoint y: 395, distance: 108.5
click at [599, 395] on section "Faculty Information: I work on two main projects: the IceCube Neutrino Observat…" at bounding box center [647, 362] width 694 height 102
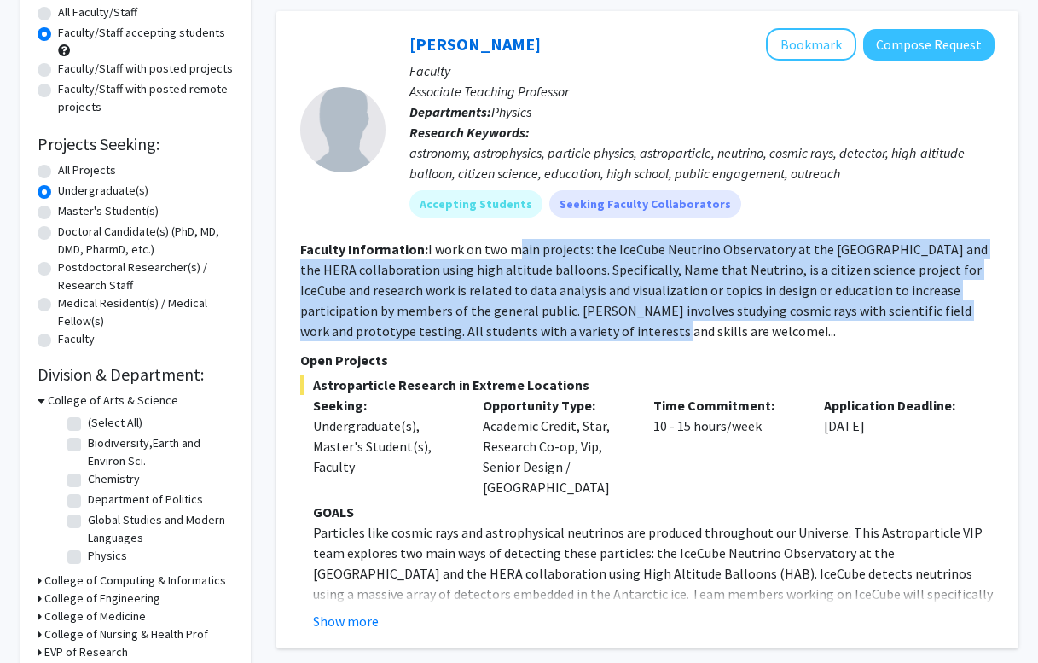
scroll to position [171, 0]
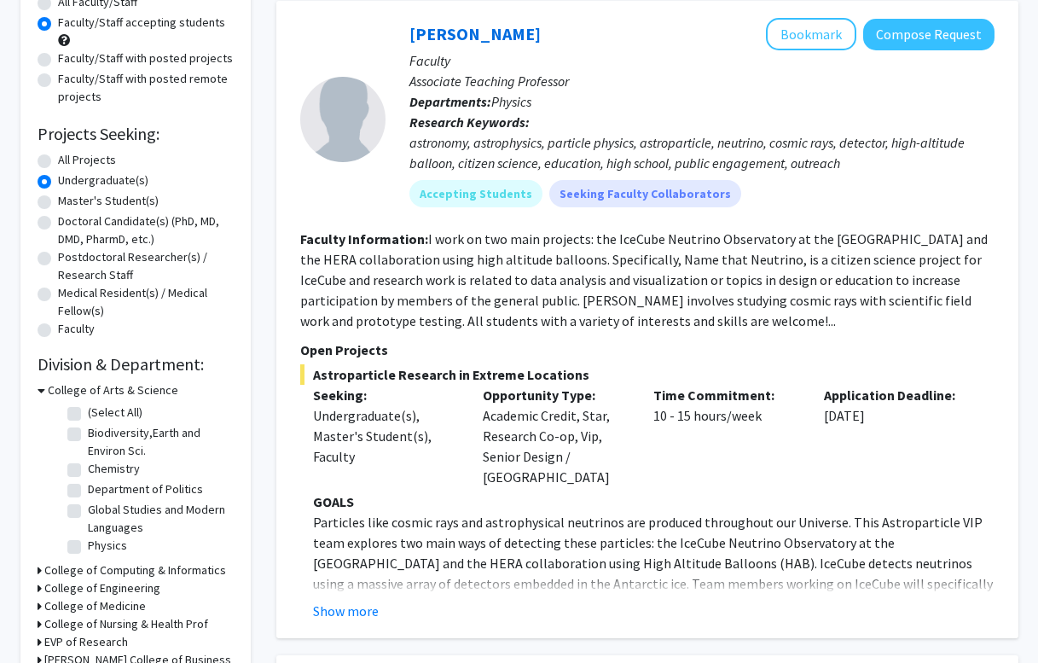
click at [599, 395] on p "Opportunity Type:" at bounding box center [555, 395] width 145 height 20
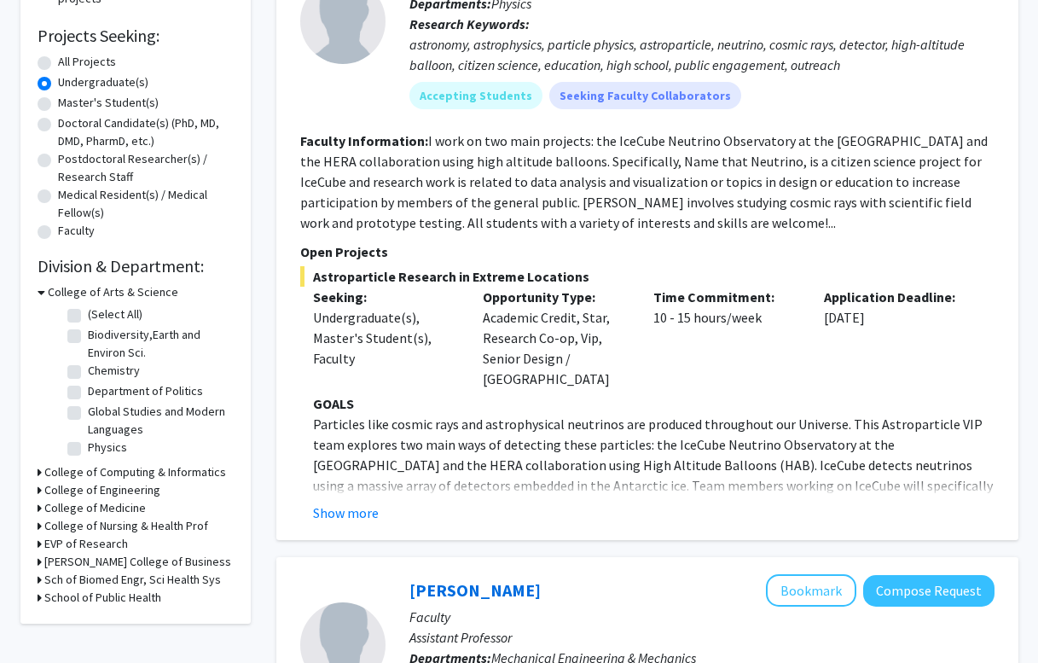
scroll to position [270, 0]
click at [345, 501] on button "Show more" at bounding box center [346, 511] width 66 height 20
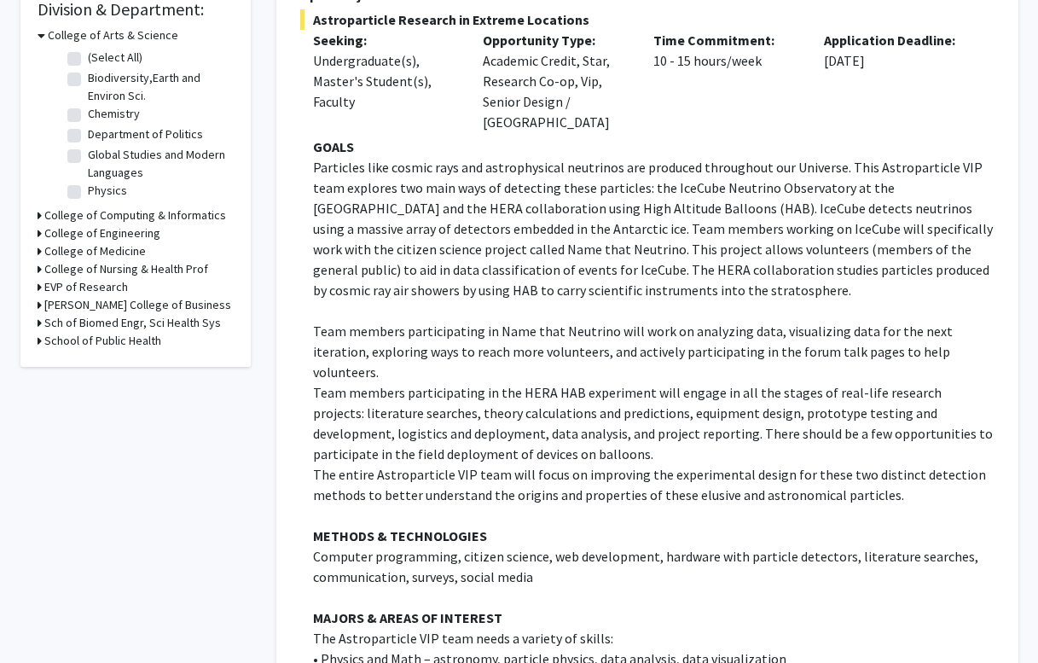
scroll to position [532, 0]
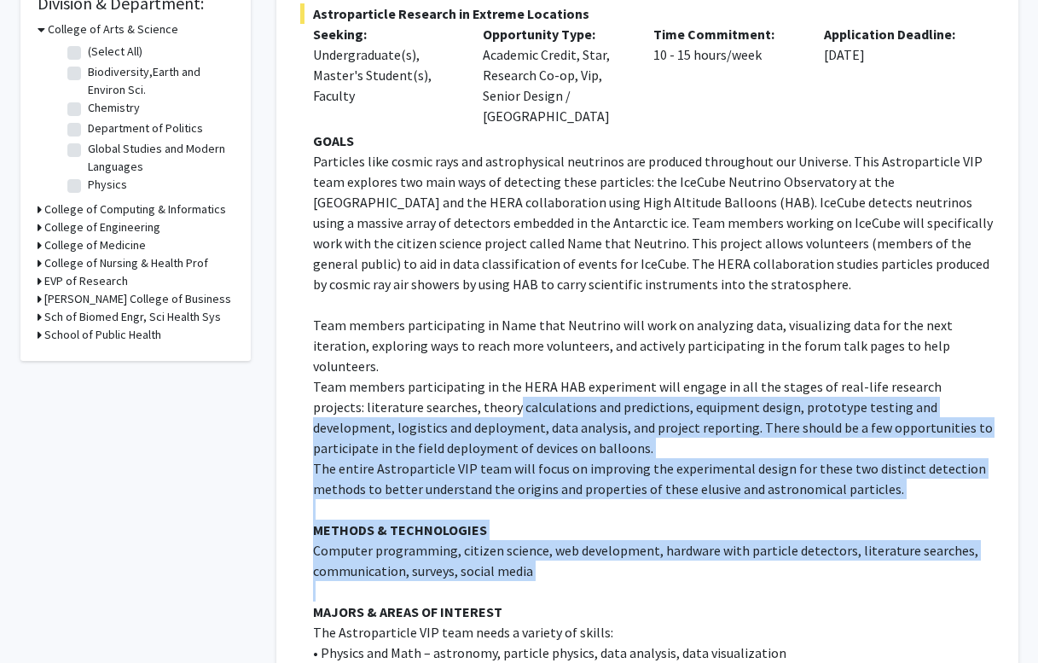
drag, startPoint x: 462, startPoint y: 368, endPoint x: 597, endPoint y: 542, distance: 220.1
click at [597, 542] on div "GOALS Particles like cosmic rays and astrophysical neutrinos are produced throu…" at bounding box center [653, 590] width 681 height 921
click at [597, 581] on p at bounding box center [653, 591] width 681 height 20
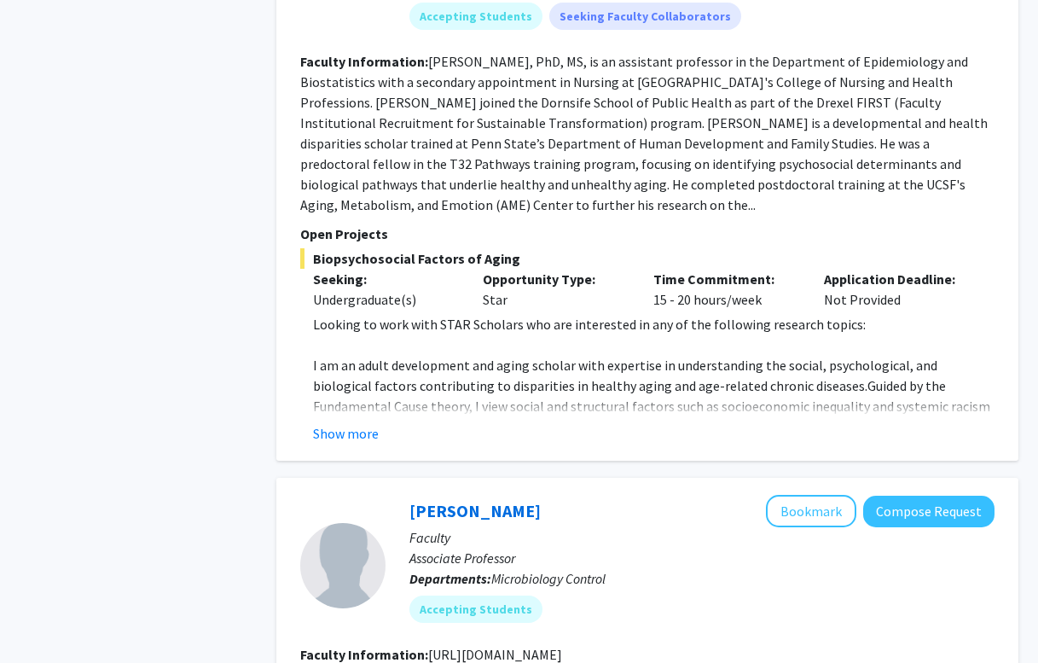
scroll to position [3417, 0]
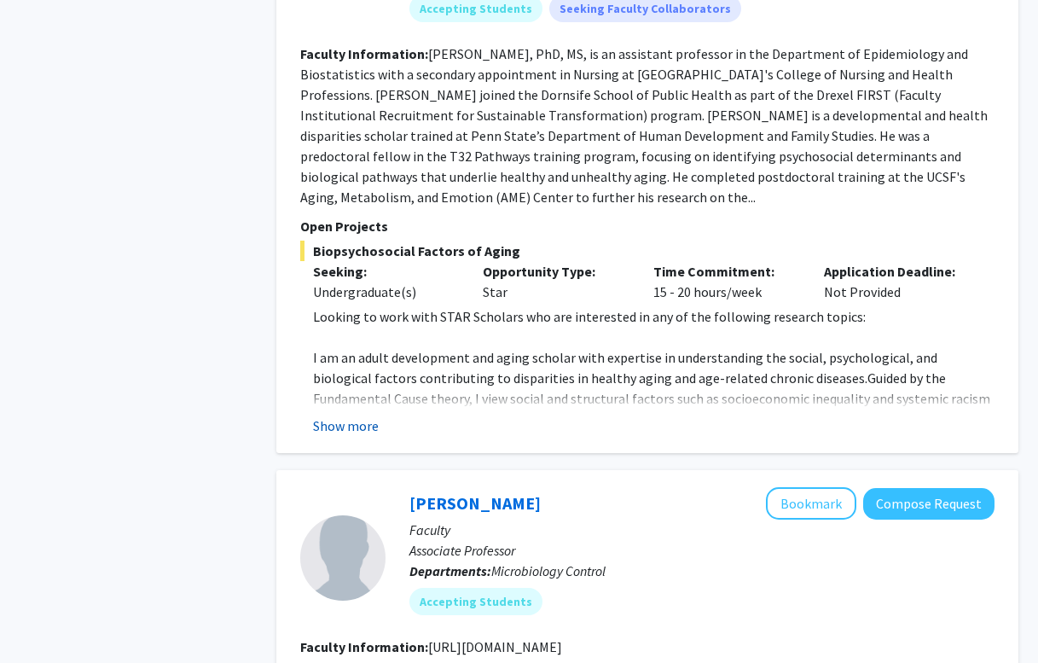
click at [345, 415] on button "Show more" at bounding box center [346, 425] width 66 height 20
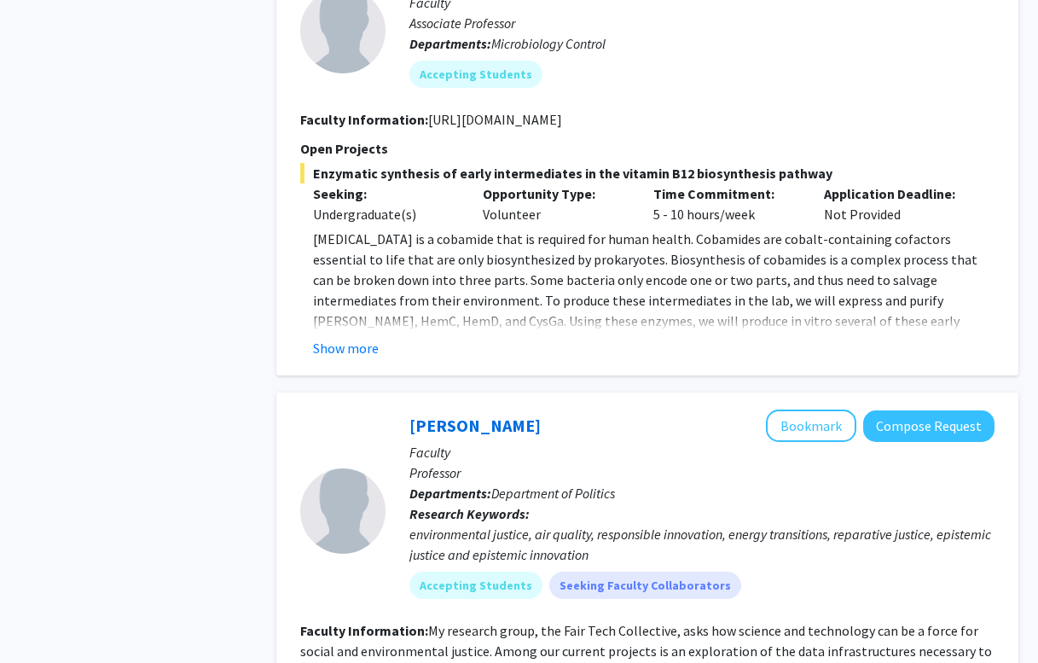
scroll to position [4602, 0]
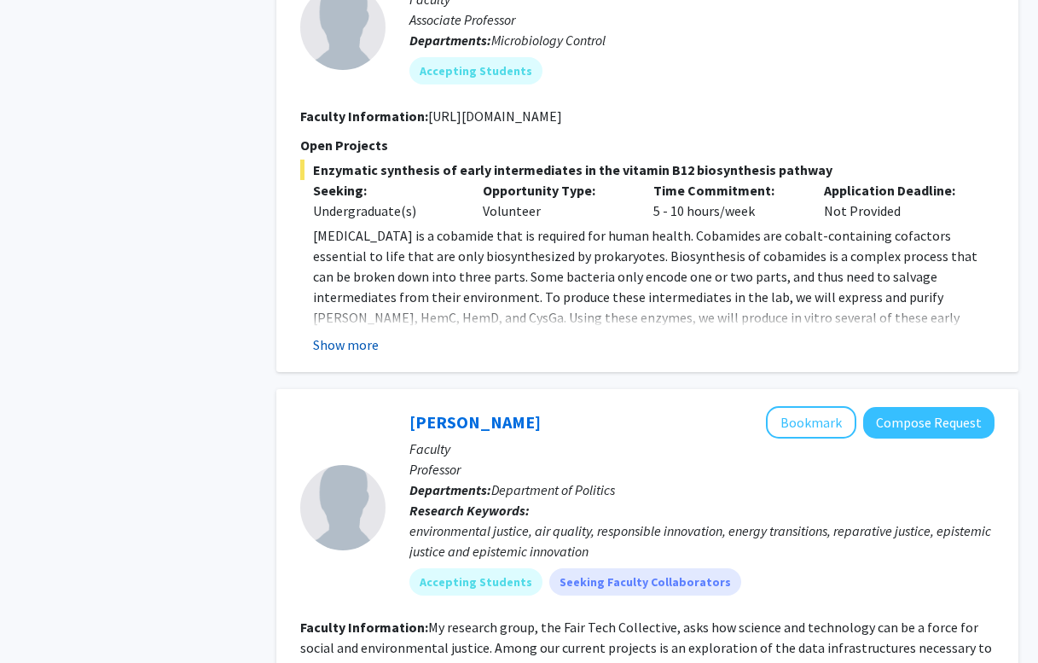
click at [340, 334] on button "Show more" at bounding box center [346, 344] width 66 height 20
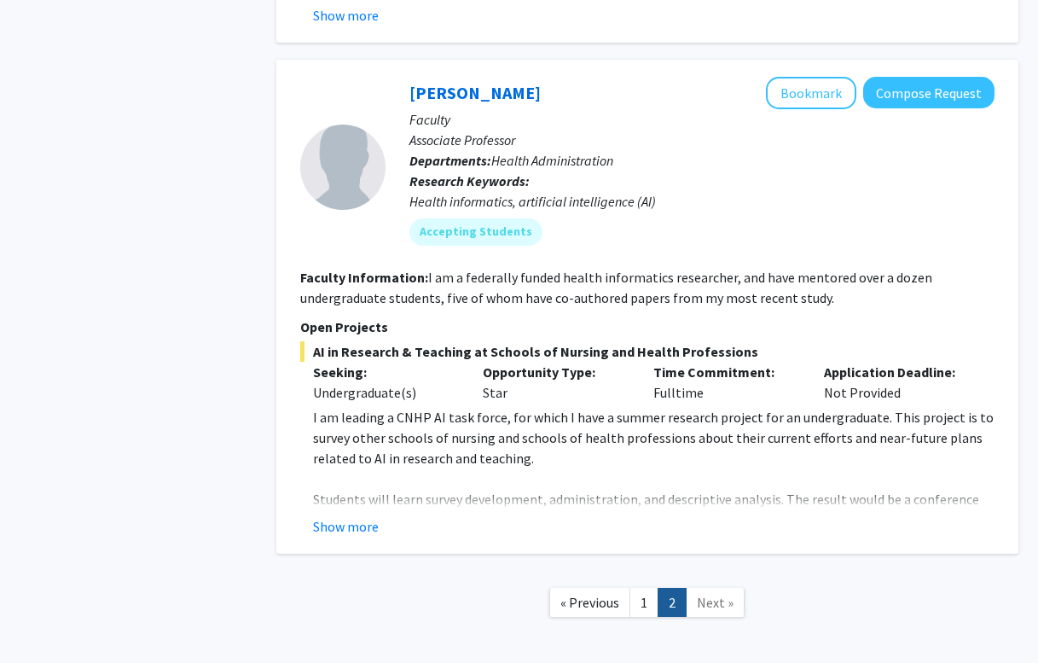
scroll to position [5650, 0]
click at [643, 588] on link "1" at bounding box center [643, 603] width 29 height 30
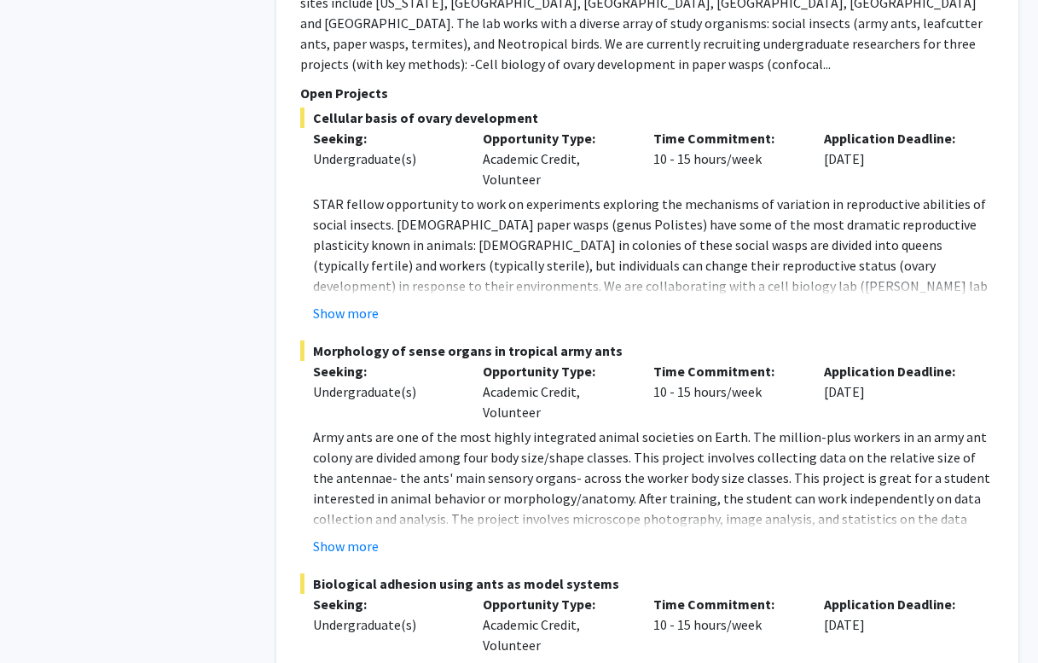
scroll to position [2379, 0]
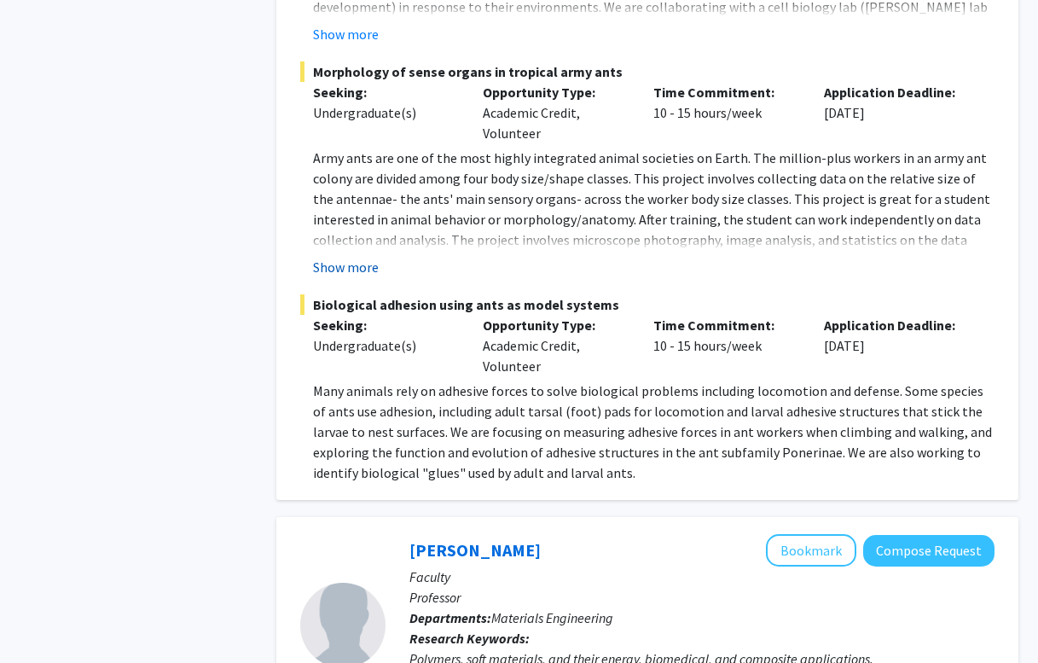
click at [344, 257] on button "Show more" at bounding box center [346, 267] width 66 height 20
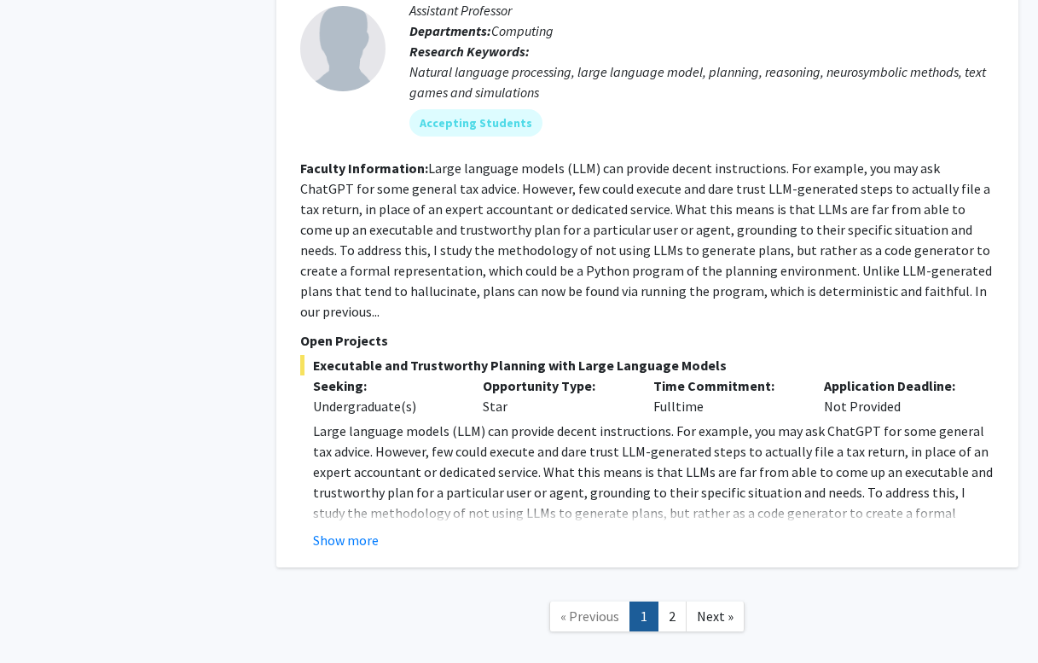
scroll to position [7868, 0]
click at [681, 602] on link "2" at bounding box center [672, 617] width 29 height 30
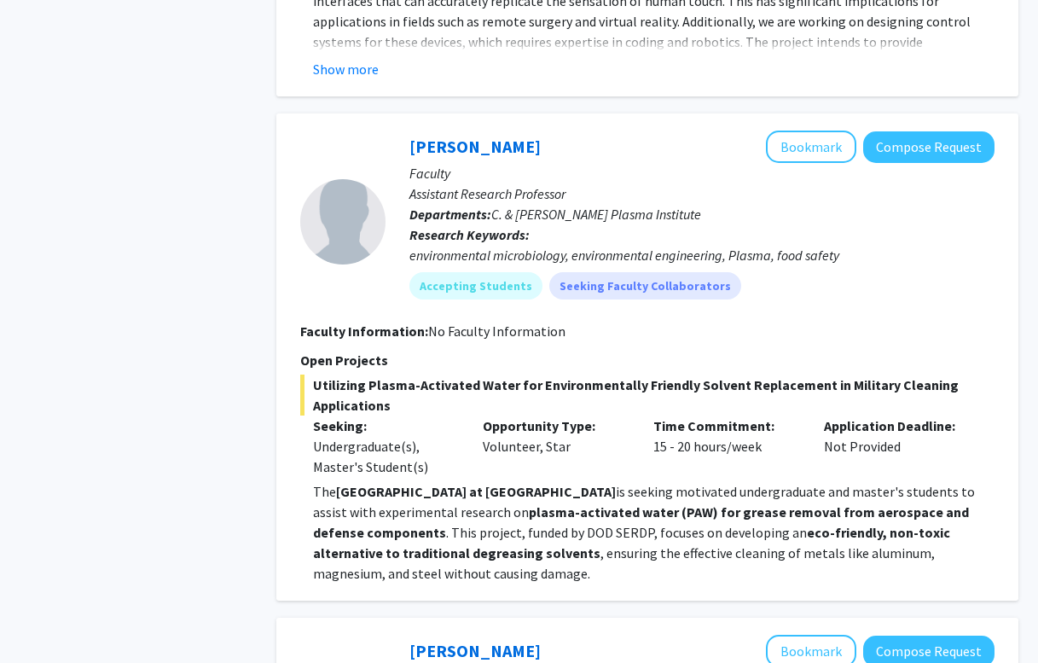
scroll to position [1286, 0]
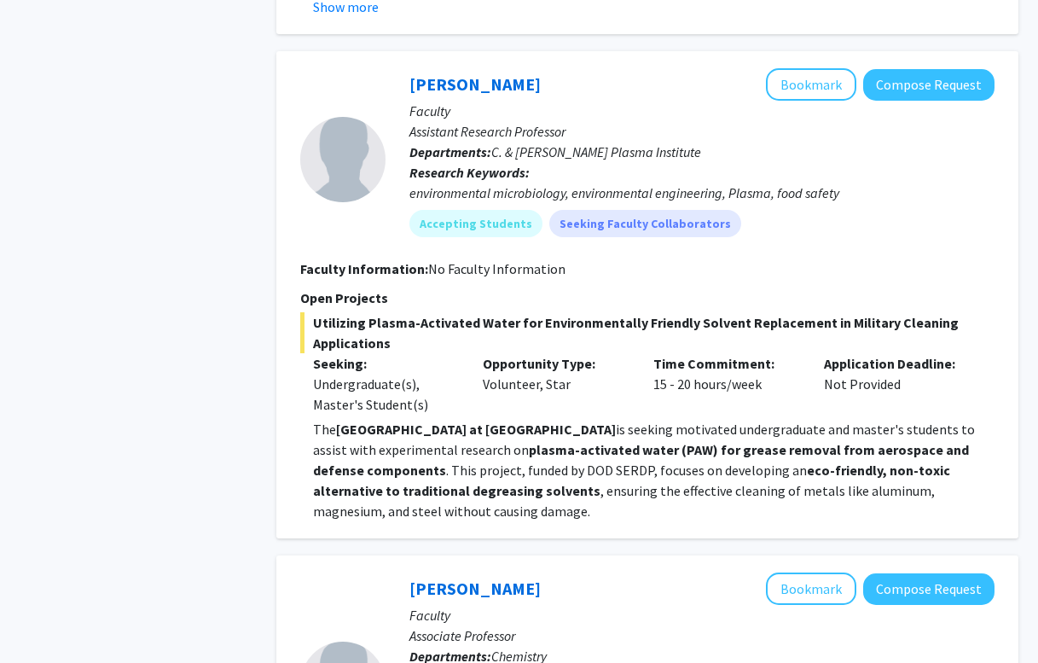
drag, startPoint x: 488, startPoint y: 433, endPoint x: 594, endPoint y: 432, distance: 106.6
click at [594, 441] on strong "plasma-activated water (PAW) for grease removal from aerospace and defense comp…" at bounding box center [641, 460] width 656 height 38
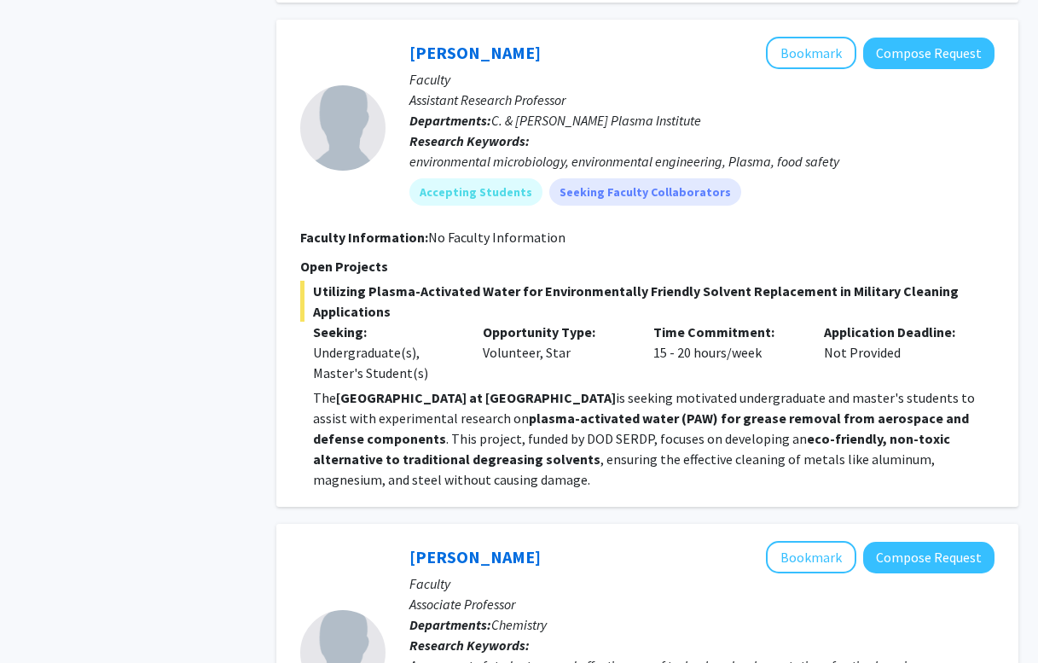
scroll to position [1317, 0]
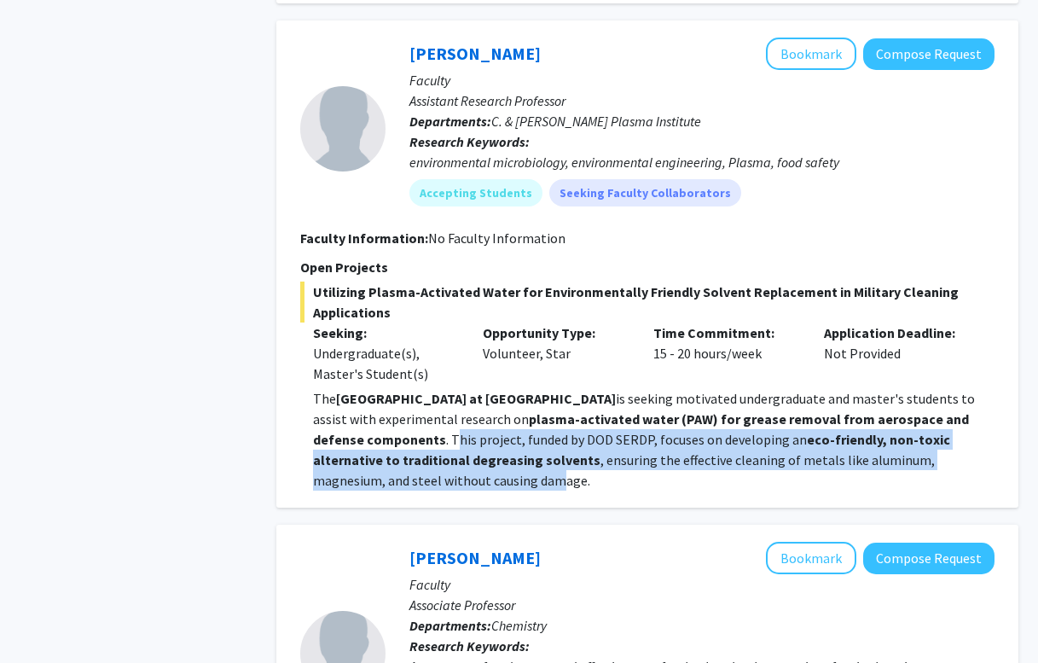
drag, startPoint x: 402, startPoint y: 414, endPoint x: 431, endPoint y: 450, distance: 46.8
click at [431, 450] on p "The Nyheim Plasma Institute at [GEOGRAPHIC_DATA] is seeking motivated undergrad…" at bounding box center [653, 439] width 681 height 102
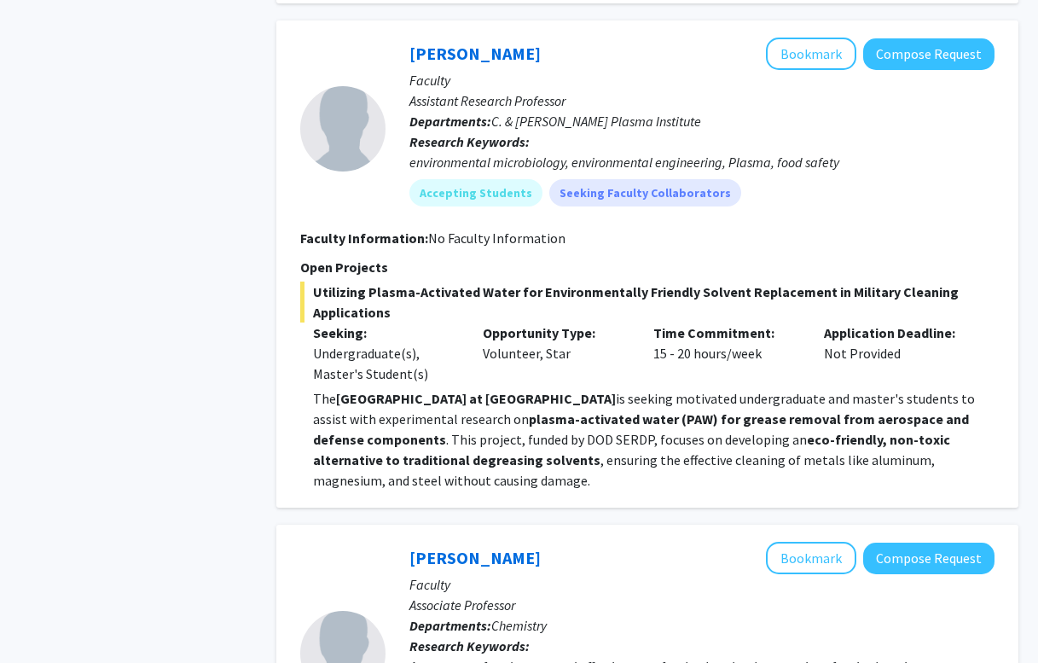
click at [452, 465] on span ", ensuring the effective cleaning of metals like aluminum, magnesium, and steel…" at bounding box center [624, 470] width 622 height 38
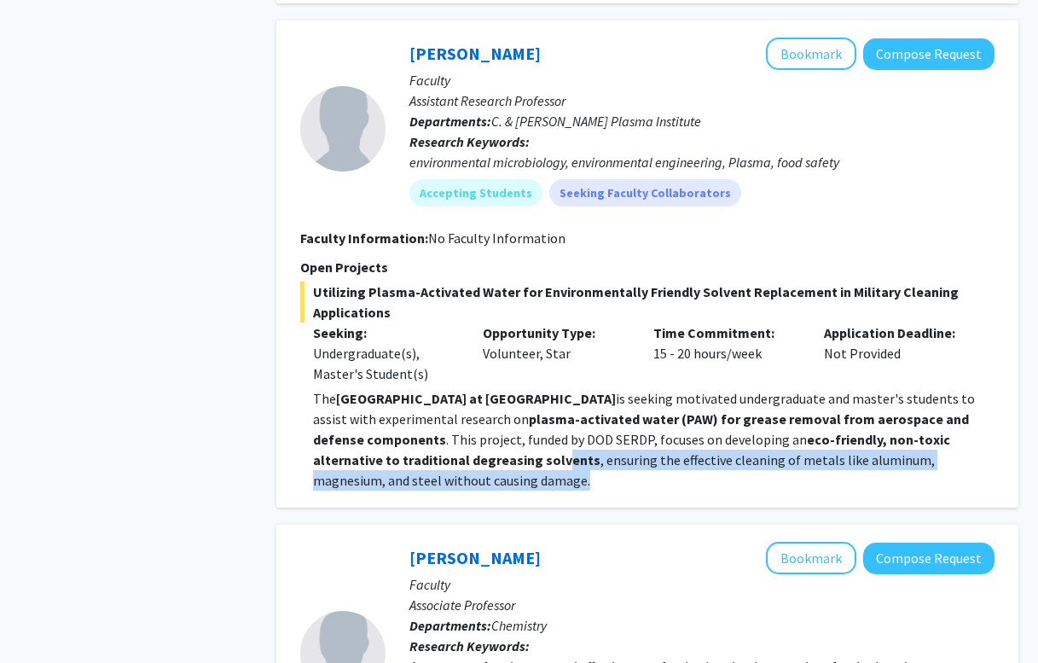
drag, startPoint x: 473, startPoint y: 440, endPoint x: 491, endPoint y: 469, distance: 34.1
click at [490, 467] on p "The Nyheim Plasma Institute at [GEOGRAPHIC_DATA] is seeking motivated undergrad…" at bounding box center [653, 439] width 681 height 102
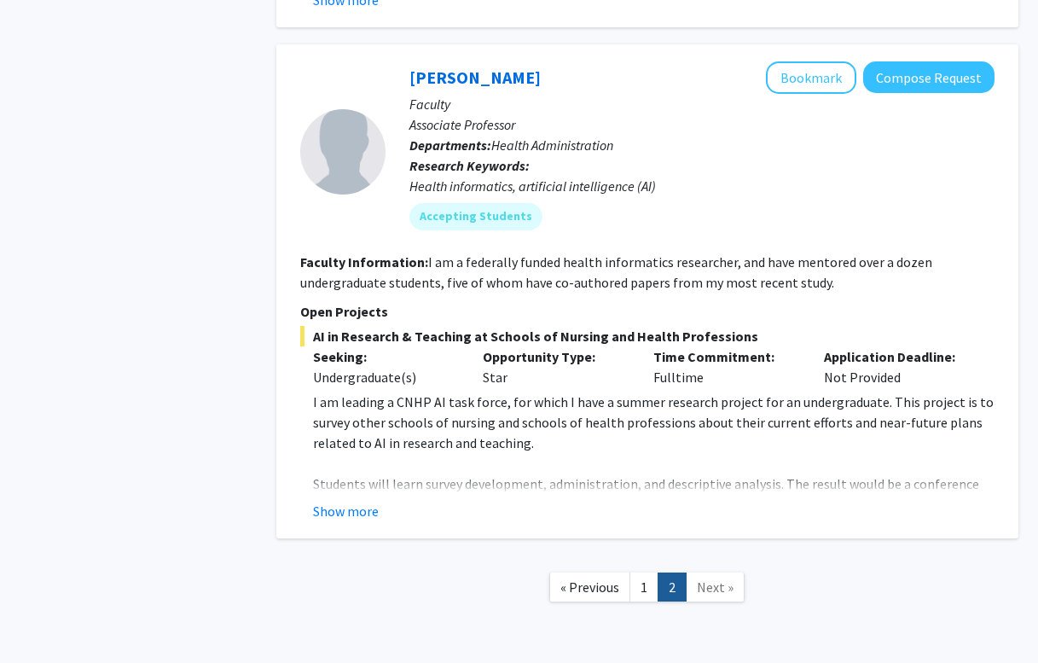
scroll to position [4164, 0]
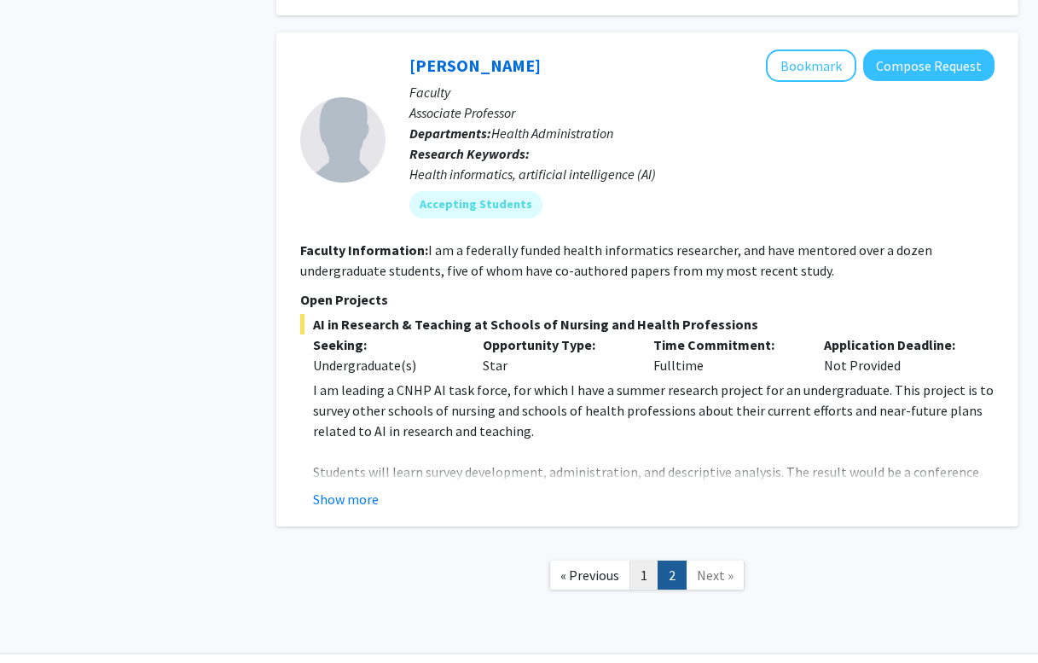
click at [635, 560] on link "1" at bounding box center [643, 575] width 29 height 30
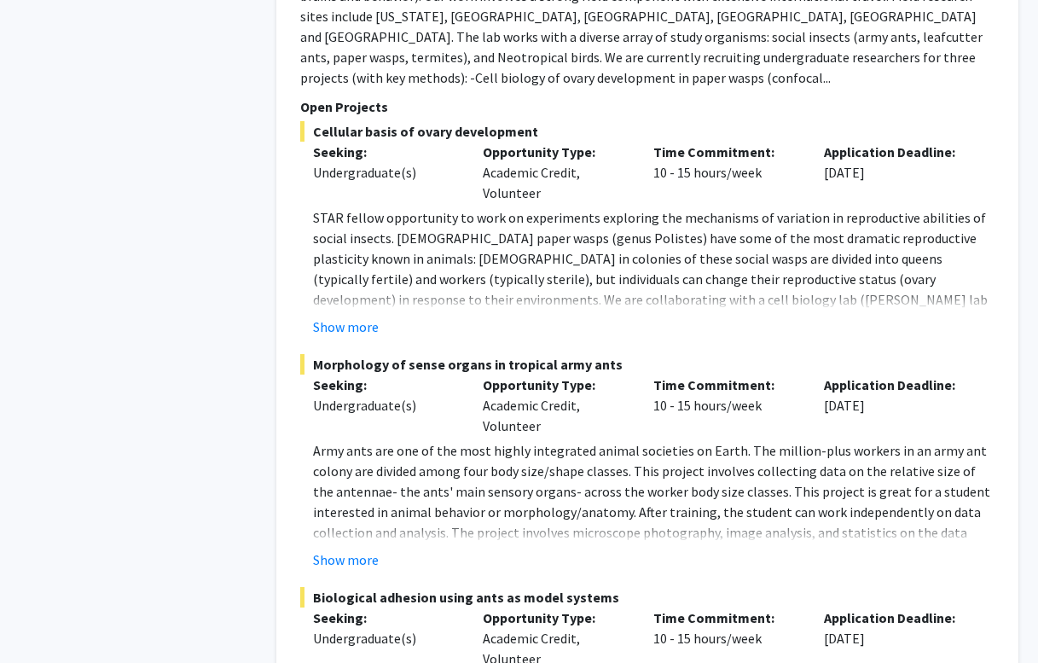
scroll to position [2092, 0]
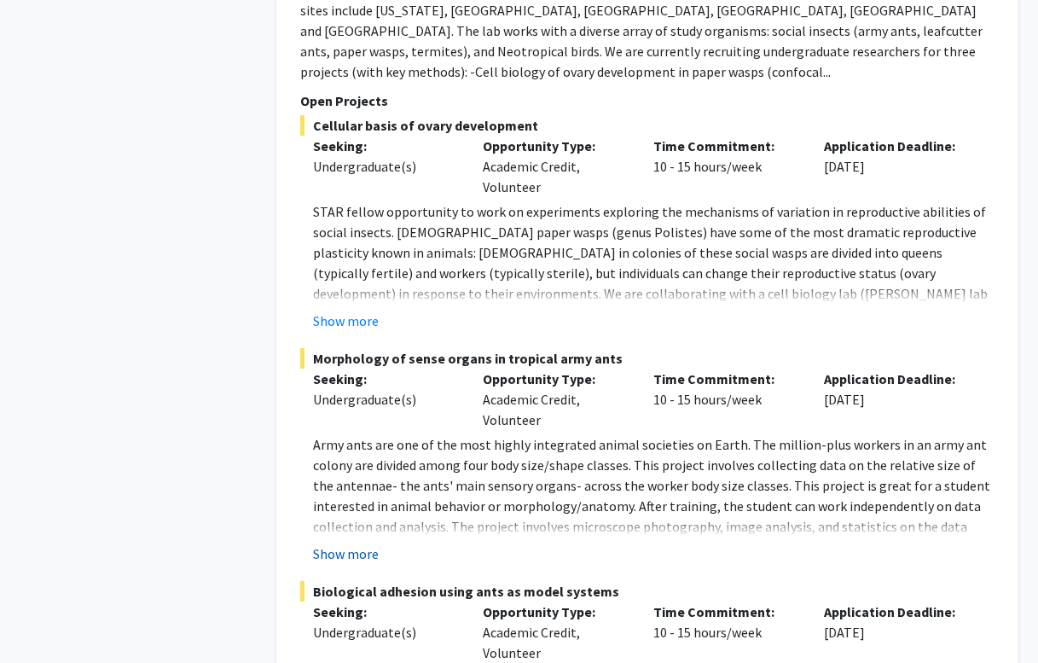
click at [353, 543] on button "Show more" at bounding box center [346, 553] width 66 height 20
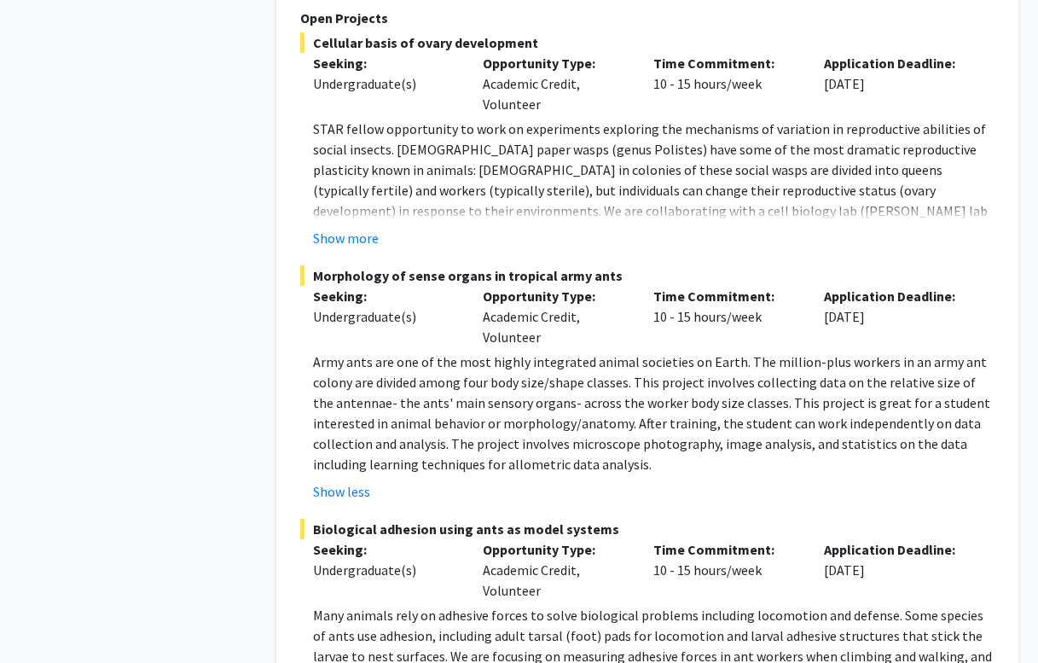
scroll to position [2173, 0]
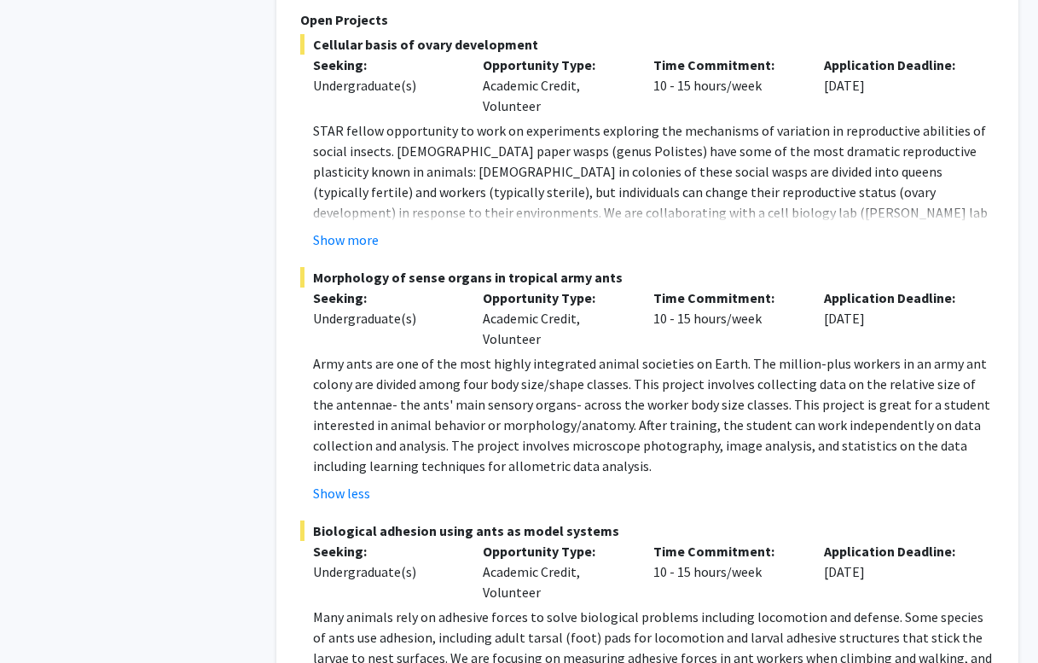
click at [360, 369] on p "Army ants are one of the most highly integrated animal societies on Earth. The …" at bounding box center [653, 414] width 681 height 123
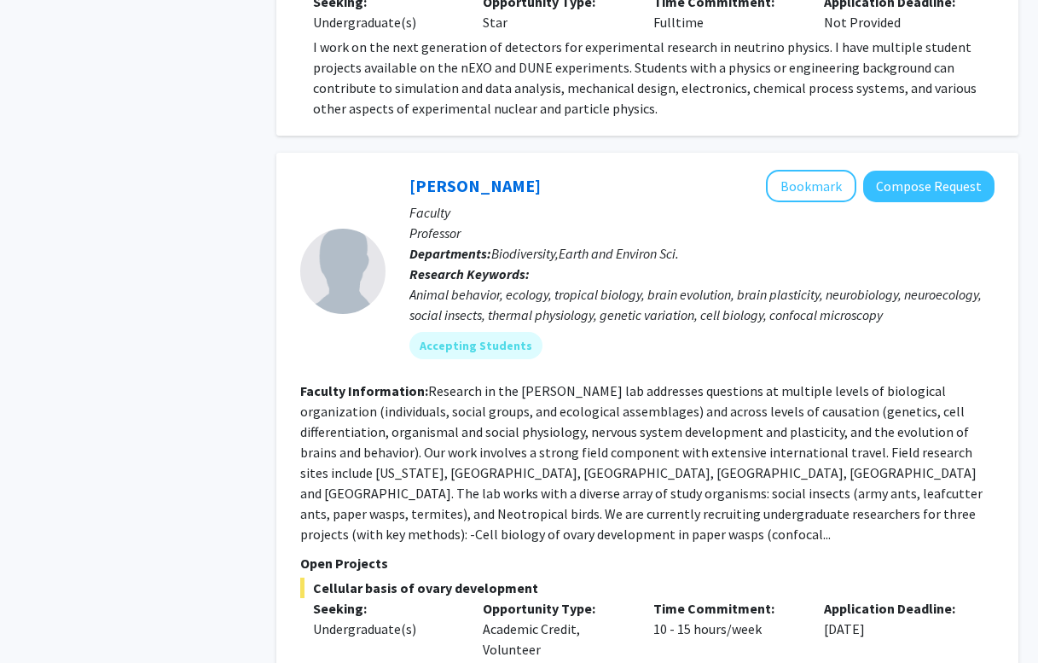
scroll to position [1643, 0]
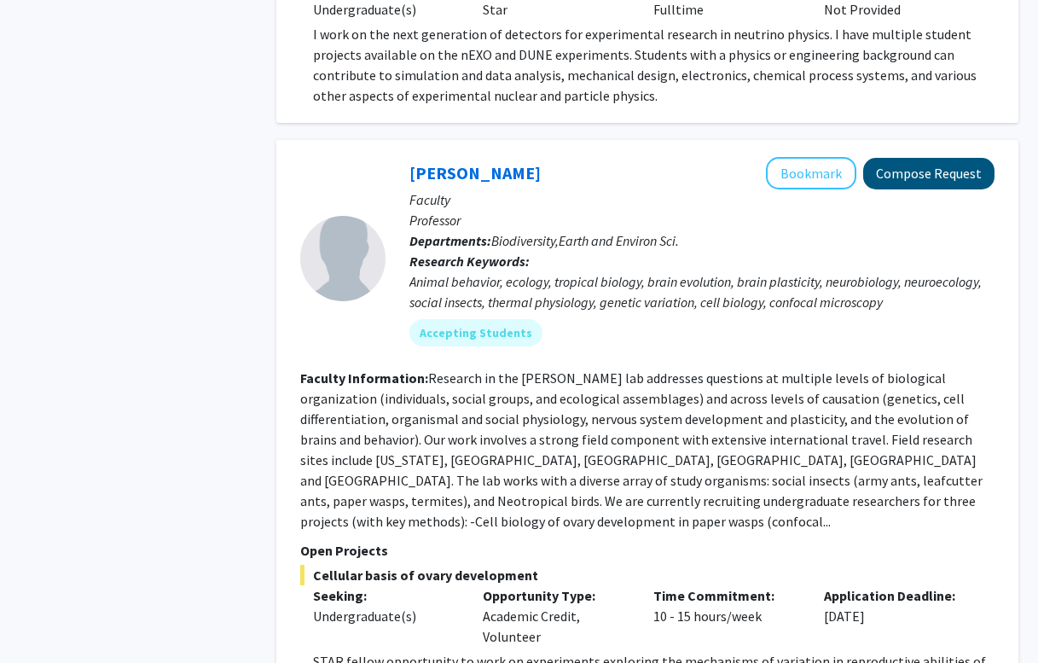
click at [887, 178] on button "Compose Request" at bounding box center [928, 174] width 131 height 32
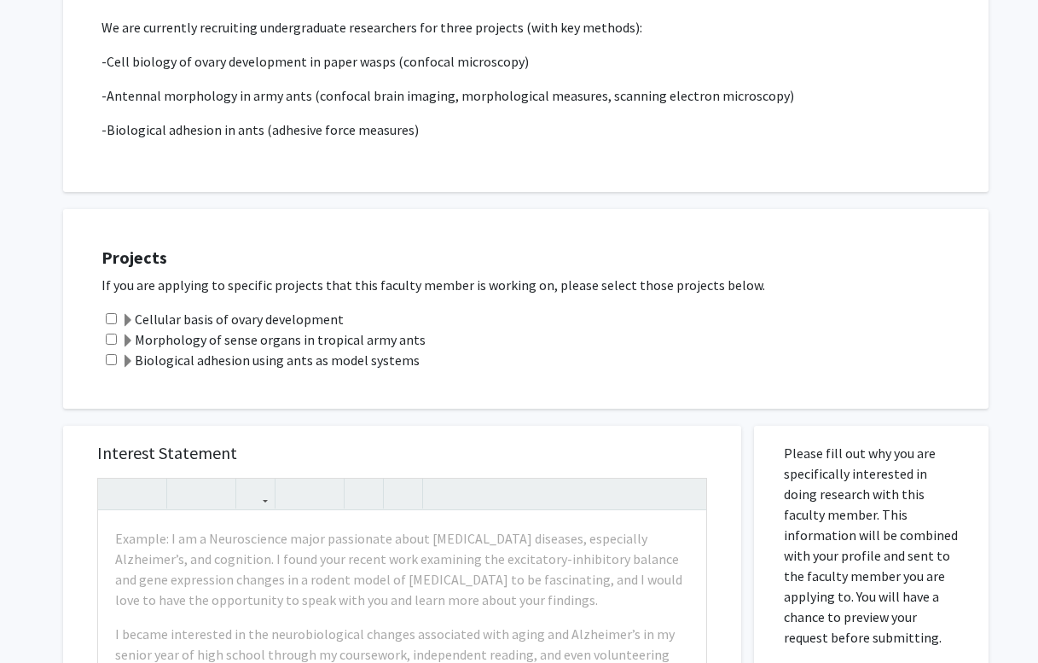
scroll to position [504, 0]
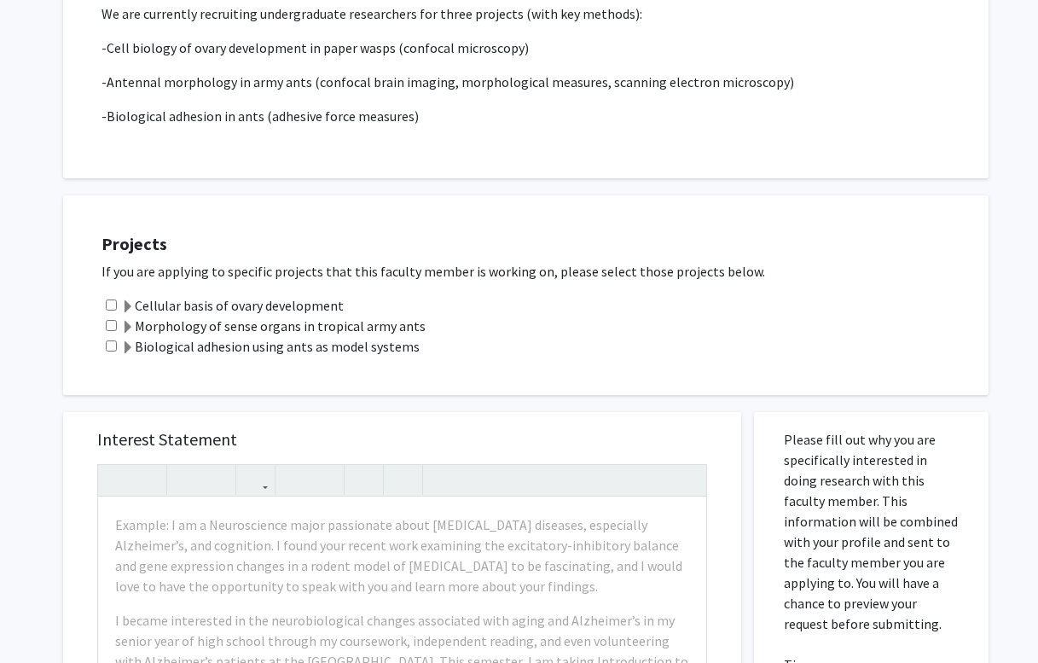
click at [113, 320] on input "checkbox" at bounding box center [111, 325] width 11 height 11
checkbox input "true"
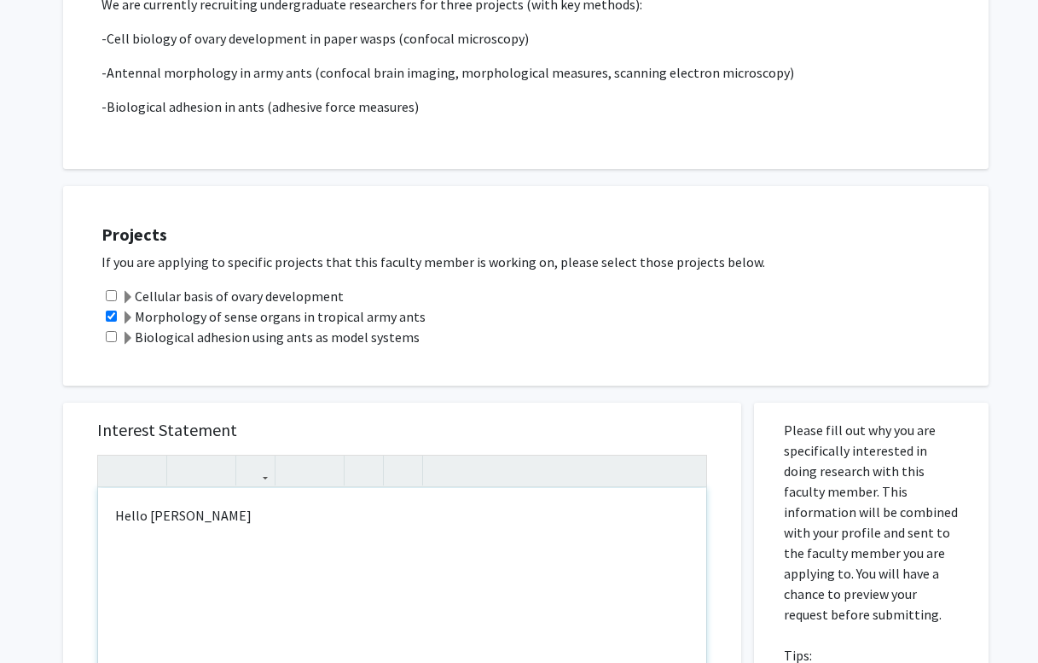
scroll to position [529, 0]
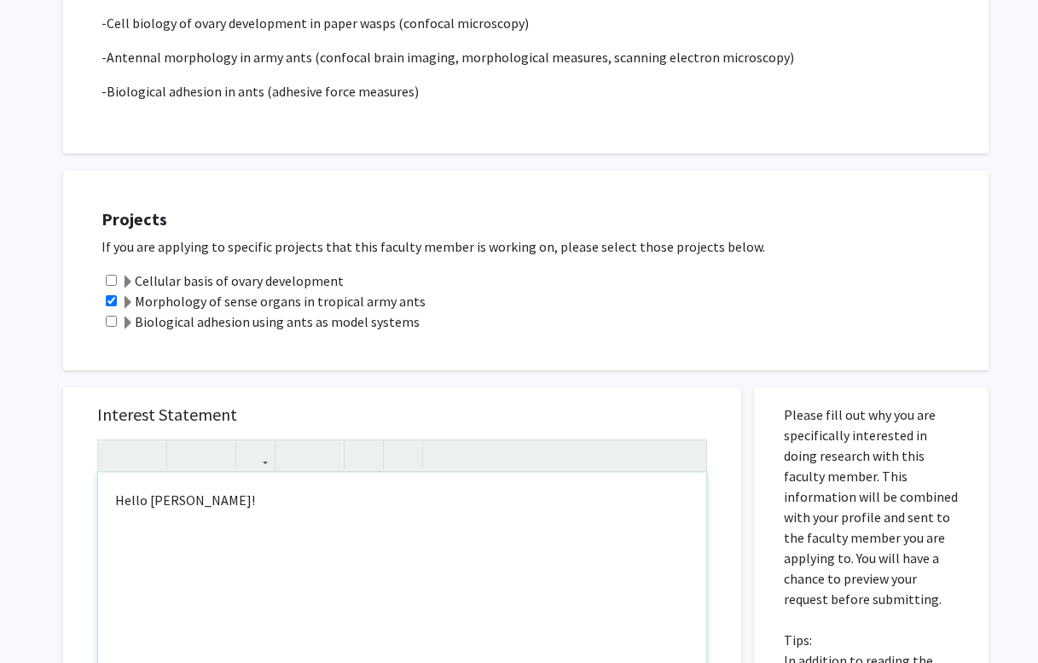
type textarea "Hello [PERSON_NAME]!&nbsp;"
click at [115, 270] on div "Cellular basis of ovary development" at bounding box center [536, 280] width 870 height 20
click at [112, 316] on input "checkbox" at bounding box center [111, 321] width 11 height 11
click at [123, 296] on span at bounding box center [128, 303] width 14 height 14
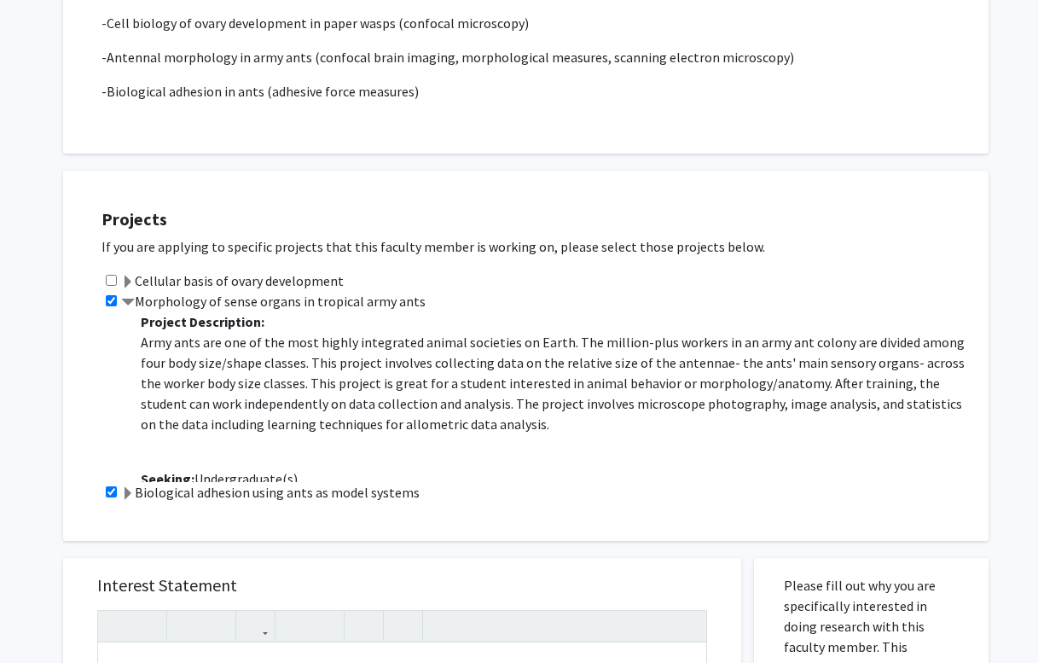
click at [126, 296] on span at bounding box center [128, 303] width 14 height 14
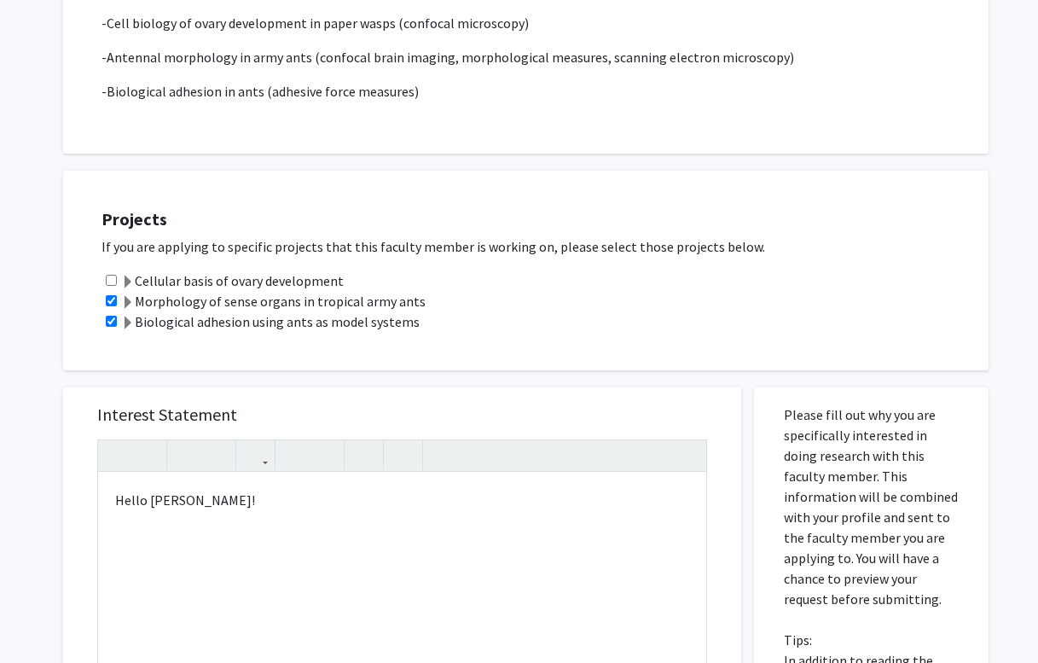
click at [113, 316] on input "checkbox" at bounding box center [111, 321] width 11 height 11
checkbox input "false"
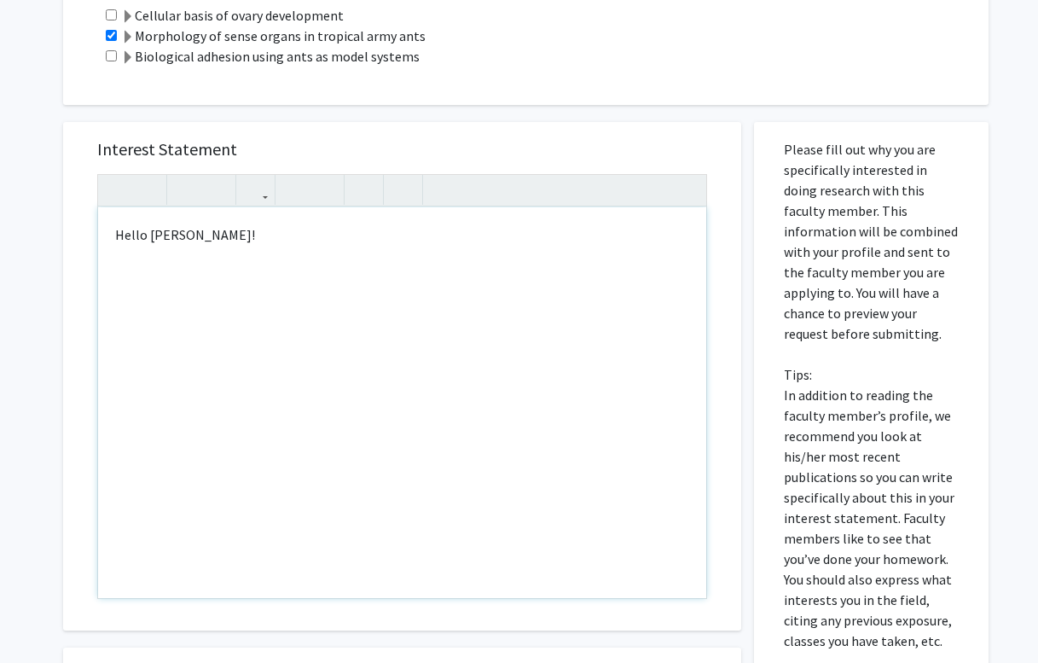
scroll to position [704, 0]
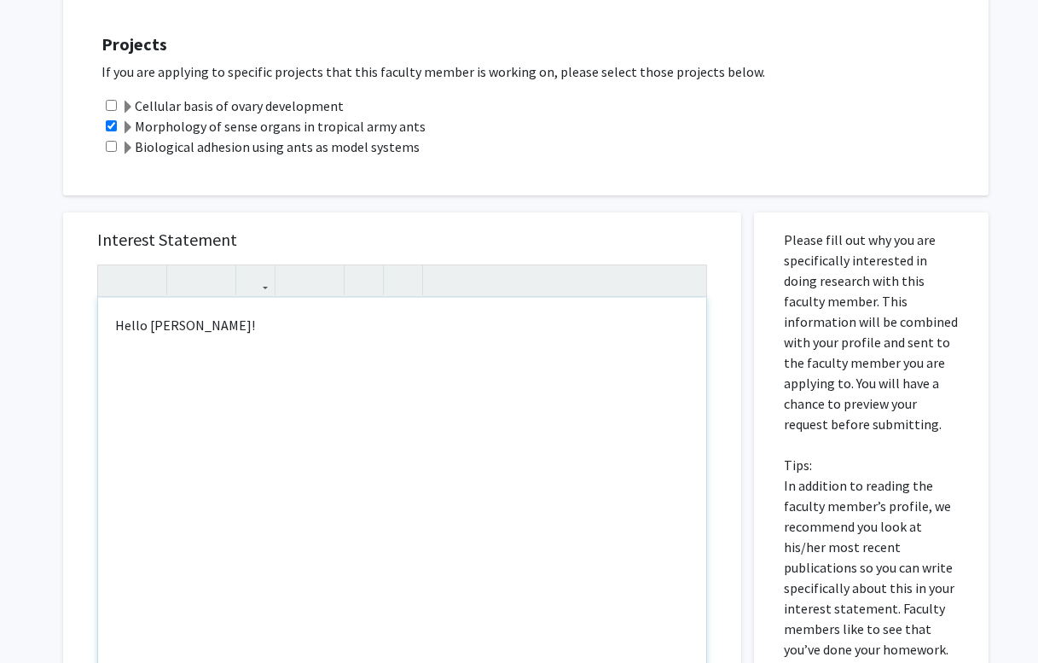
click at [280, 306] on div "Hello [PERSON_NAME]!" at bounding box center [402, 493] width 608 height 391
type textarea "Hello [PERSON_NAME]!"
drag, startPoint x: 248, startPoint y: 317, endPoint x: 38, endPoint y: 311, distance: 210.7
click at [38, 311] on div "All Requests Request for [PERSON_NAME] Request for [PERSON_NAME] Departments: B…" at bounding box center [519, 181] width 1038 height 1647
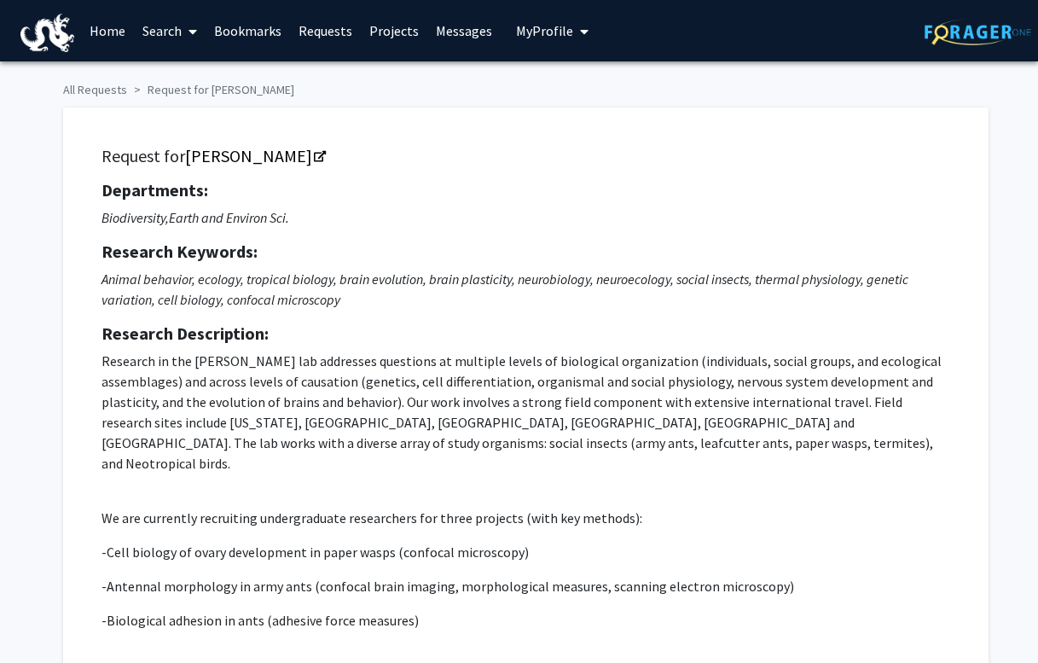
scroll to position [0, 0]
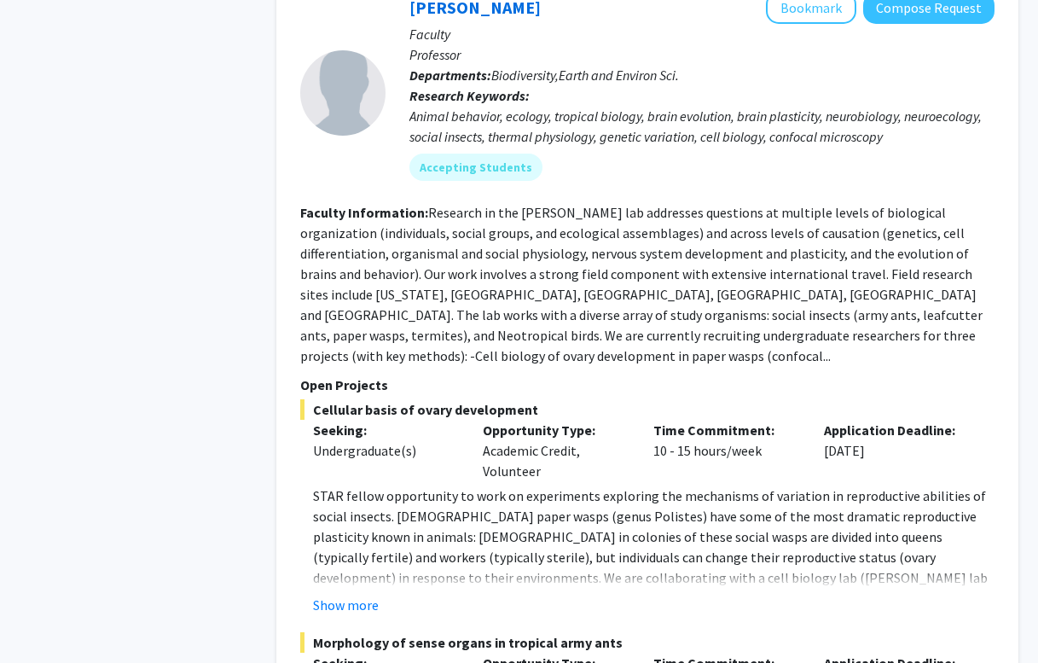
scroll to position [1580, 0]
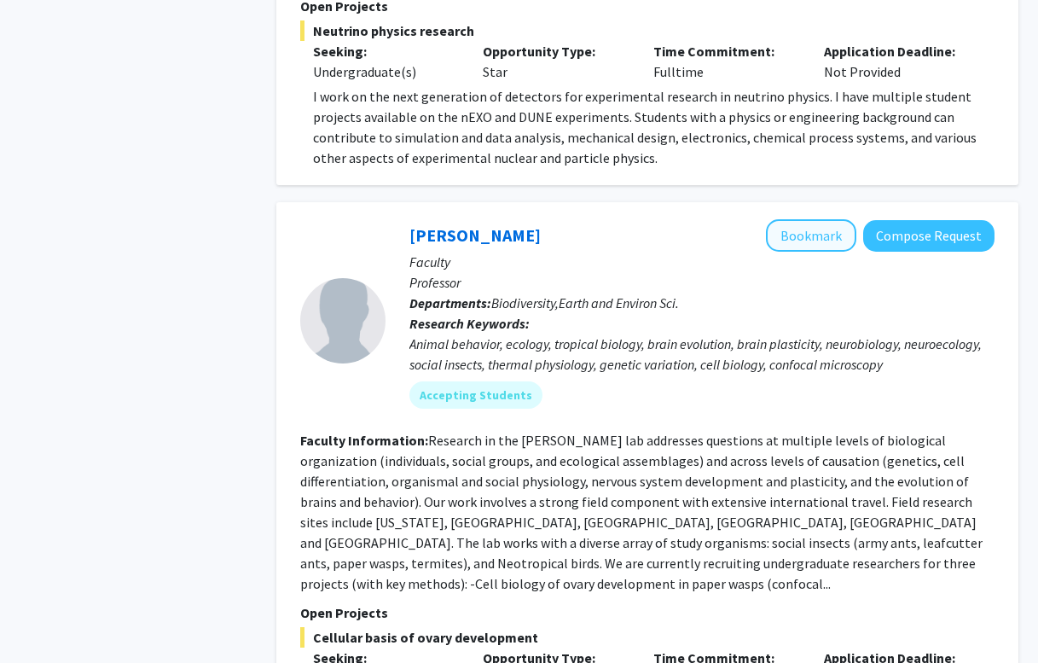
click at [789, 245] on button "Bookmark" at bounding box center [811, 235] width 90 height 32
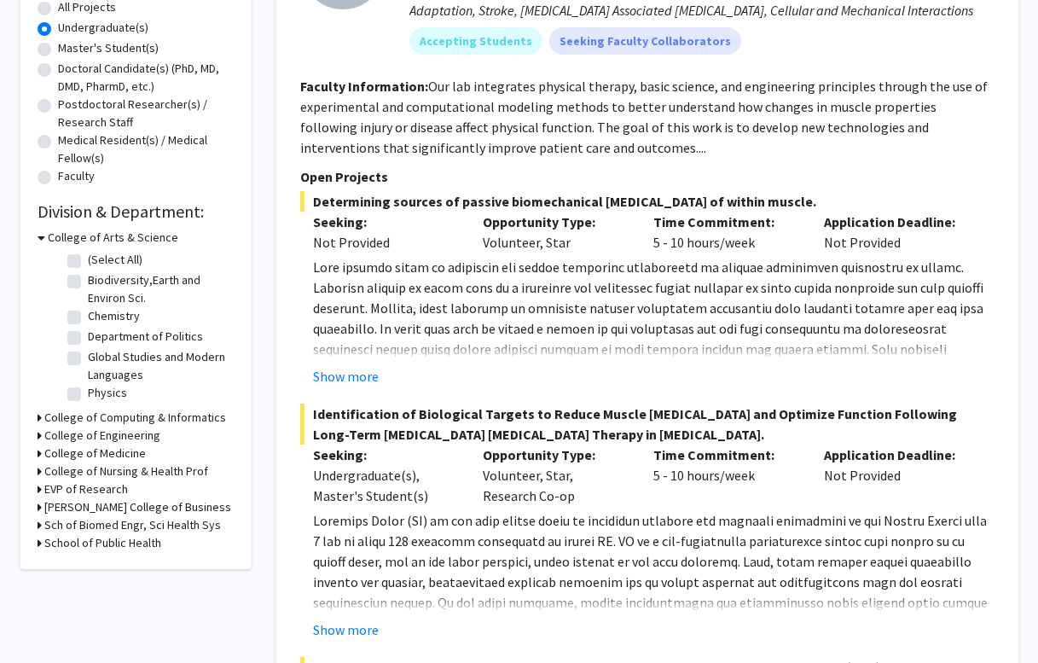
scroll to position [326, 0]
